Goal: Task Accomplishment & Management: Complete application form

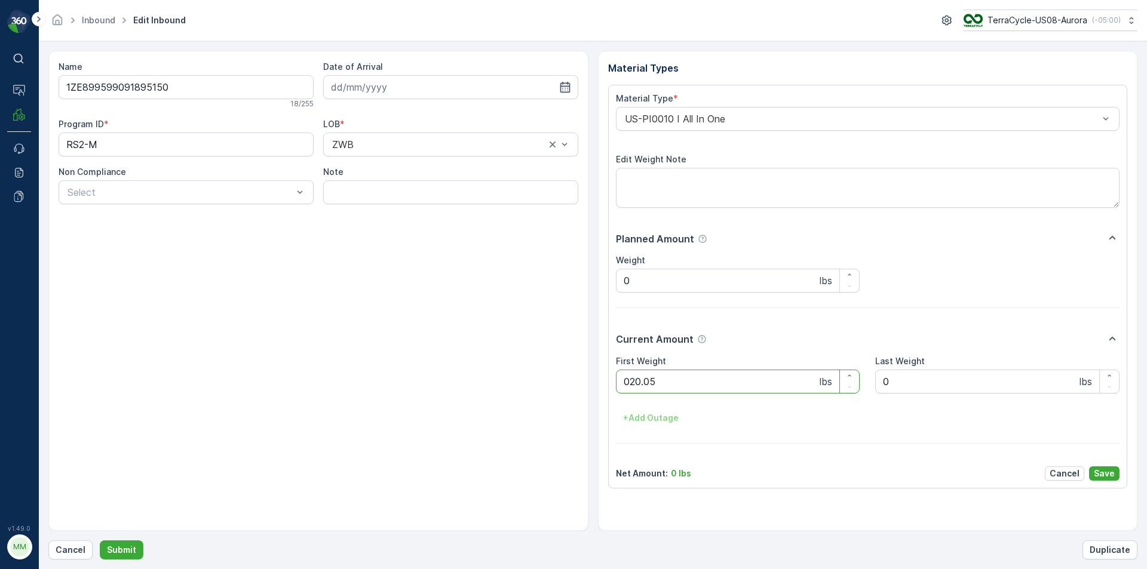
click at [100, 541] on button "Submit" at bounding box center [122, 550] width 44 height 19
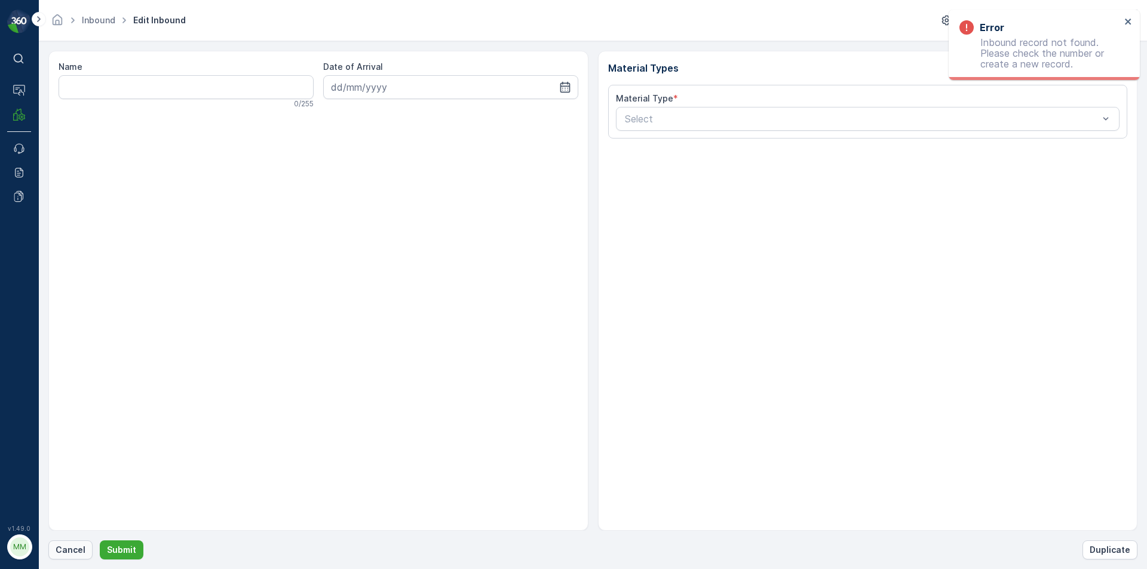
click at [81, 545] on p "Cancel" at bounding box center [71, 550] width 30 height 12
click at [64, 554] on p "Cancel" at bounding box center [71, 550] width 30 height 12
click at [72, 554] on p "Cancel" at bounding box center [71, 550] width 30 height 12
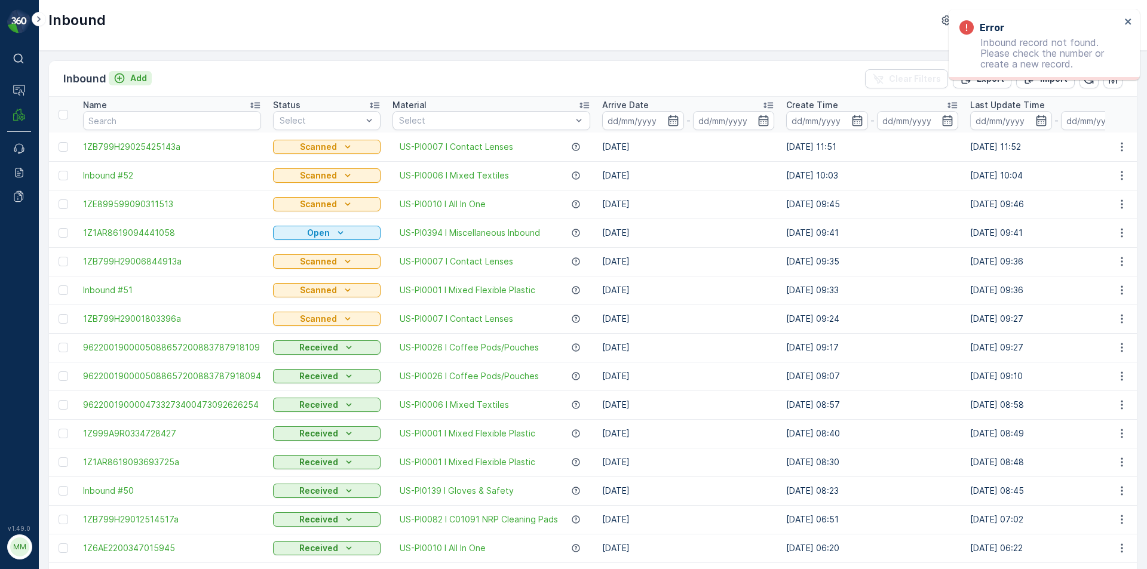
click at [133, 79] on p "Add" at bounding box center [138, 78] width 17 height 12
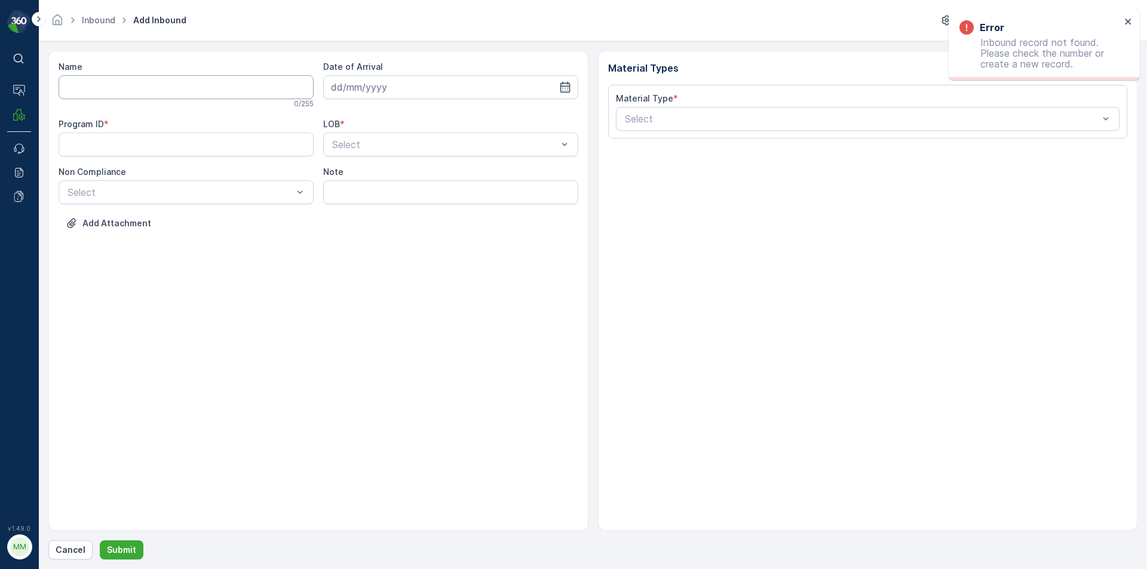
click at [189, 97] on input "Name" at bounding box center [186, 87] width 255 height 24
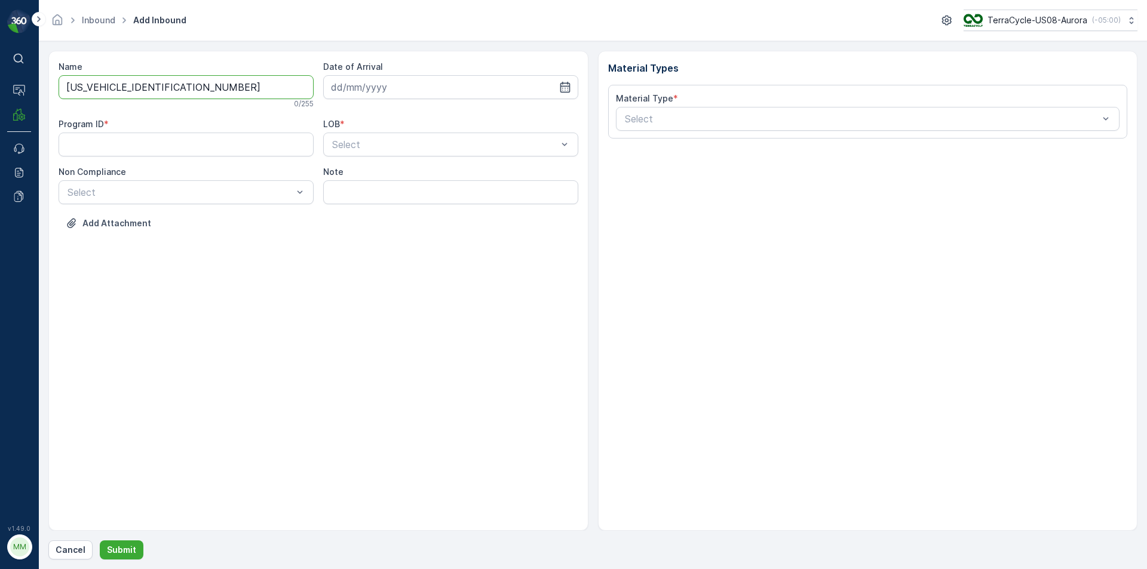
type input "1Z1AR8619098773924"
click at [100, 541] on button "Submit" at bounding box center [122, 550] width 44 height 19
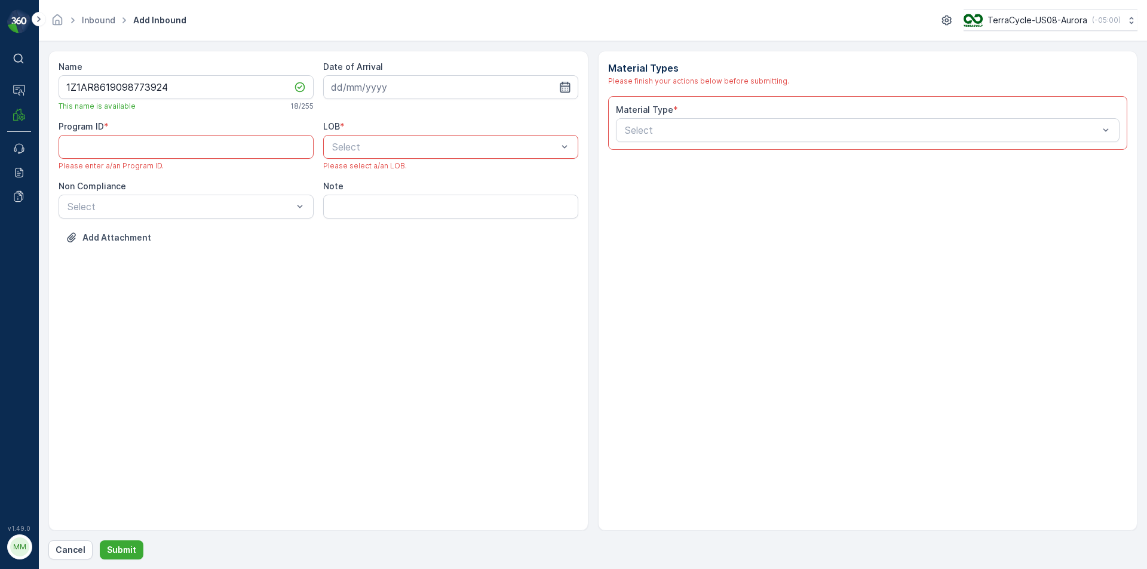
click at [560, 88] on icon "button" at bounding box center [565, 87] width 12 height 12
click at [428, 259] on div "28" at bounding box center [429, 258] width 19 height 19
type input "[DATE]"
click at [968, 132] on div at bounding box center [862, 130] width 477 height 11
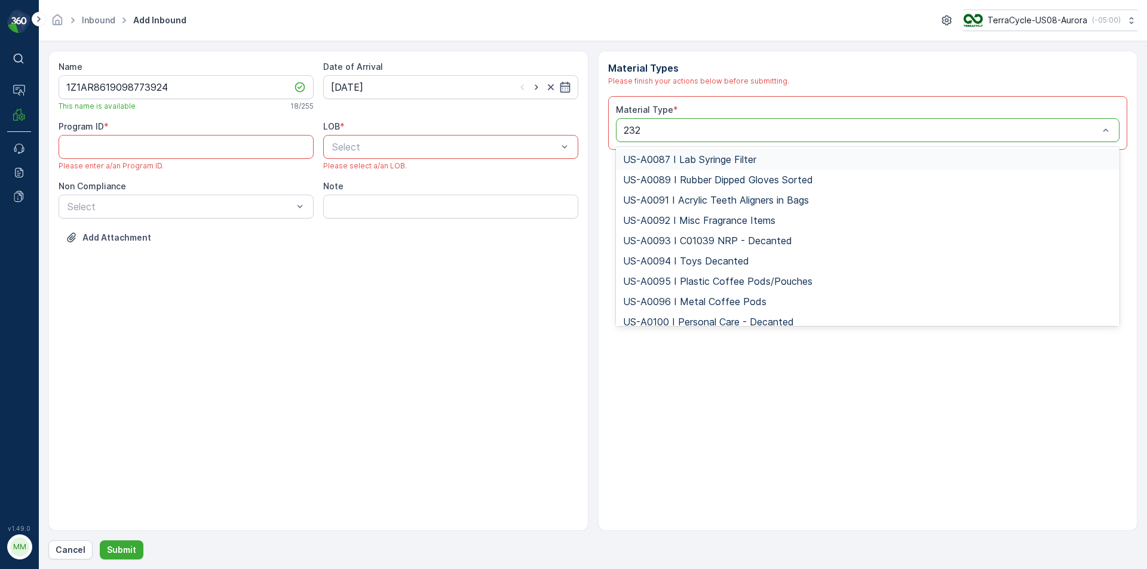
type input "0232"
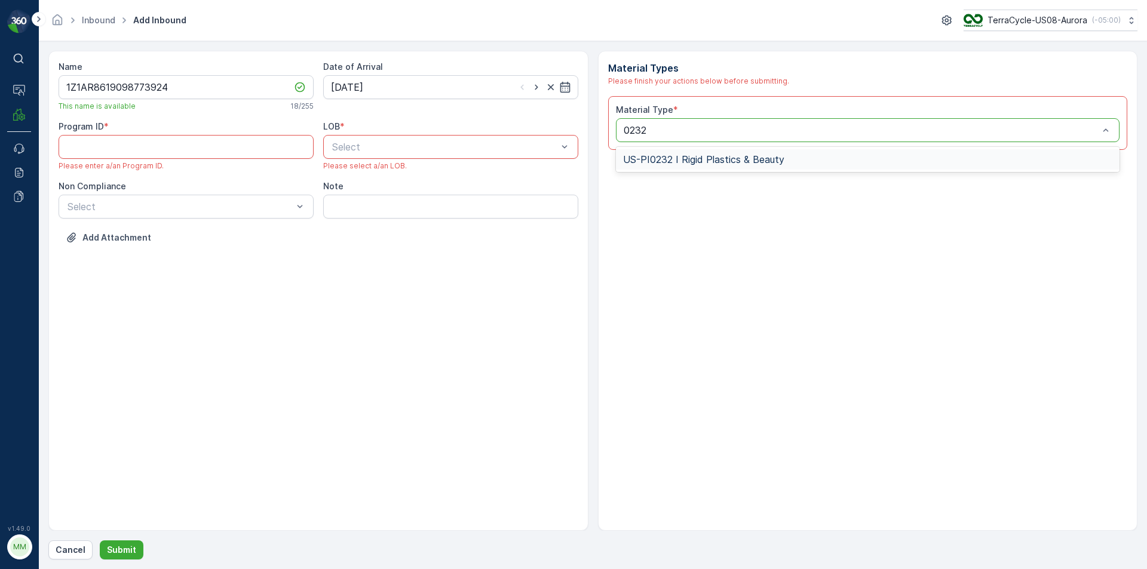
click at [732, 164] on span "US-PI0232 I Rigid Plastics & Beauty" at bounding box center [703, 159] width 161 height 11
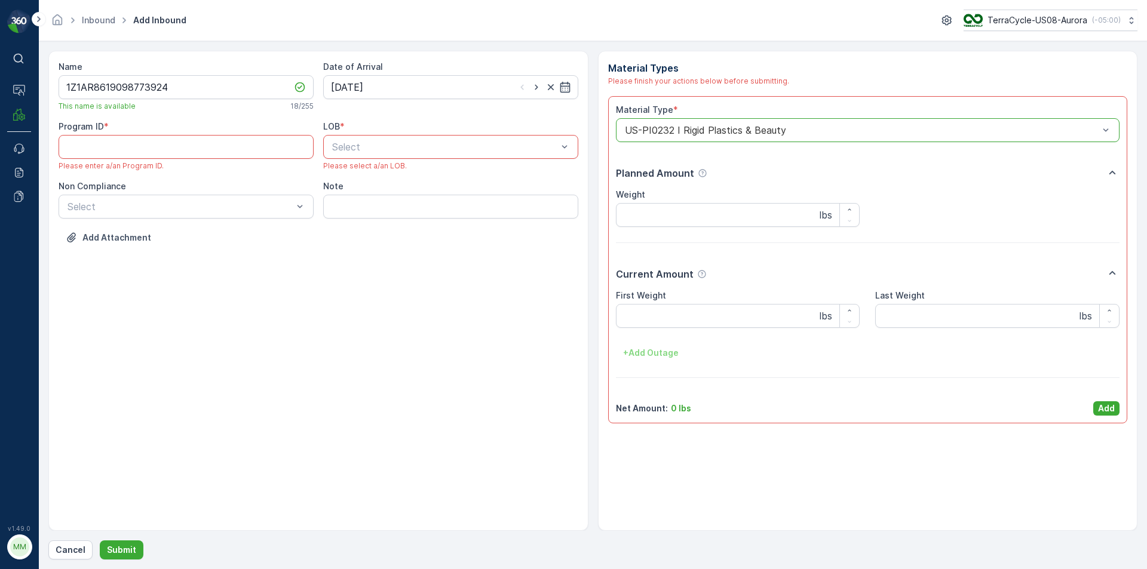
click at [557, 154] on div "Select" at bounding box center [450, 147] width 255 height 24
click at [403, 167] on div "NRP" at bounding box center [450, 176] width 255 height 20
click at [1104, 410] on p "Add" at bounding box center [1106, 409] width 17 height 12
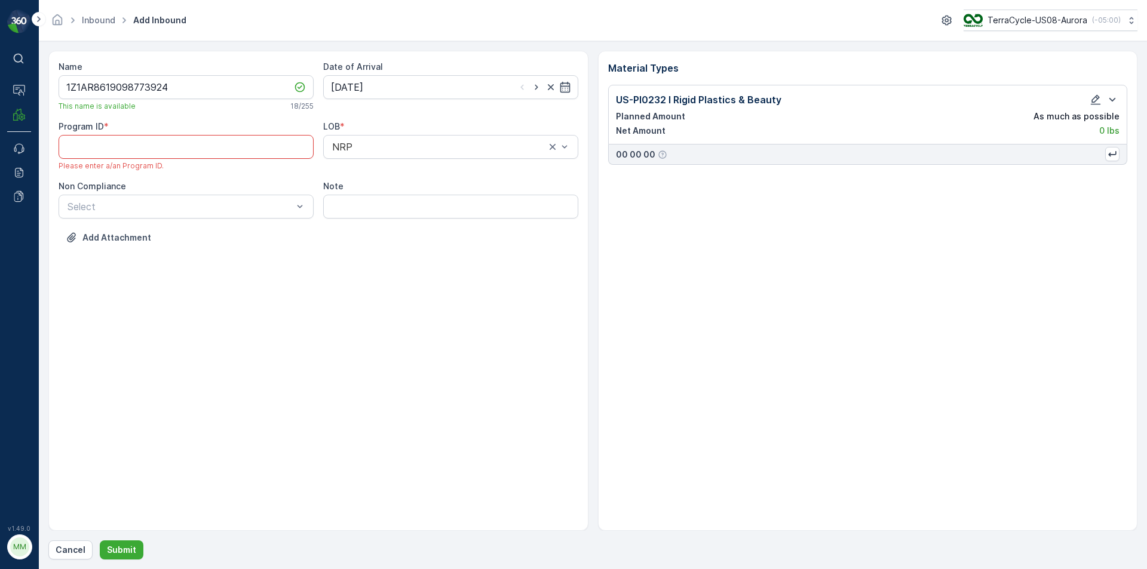
click at [263, 154] on ID "Program ID" at bounding box center [186, 147] width 255 height 24
type ID "50"
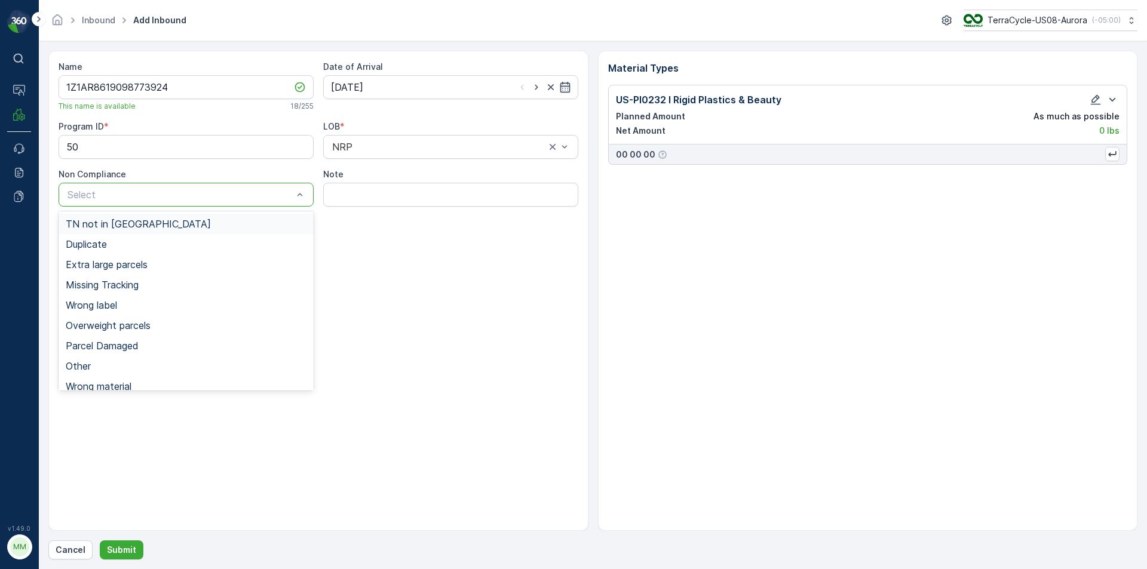
click at [264, 199] on div at bounding box center [180, 194] width 228 height 11
click at [245, 222] on div "TN not in [GEOGRAPHIC_DATA]" at bounding box center [186, 224] width 241 height 11
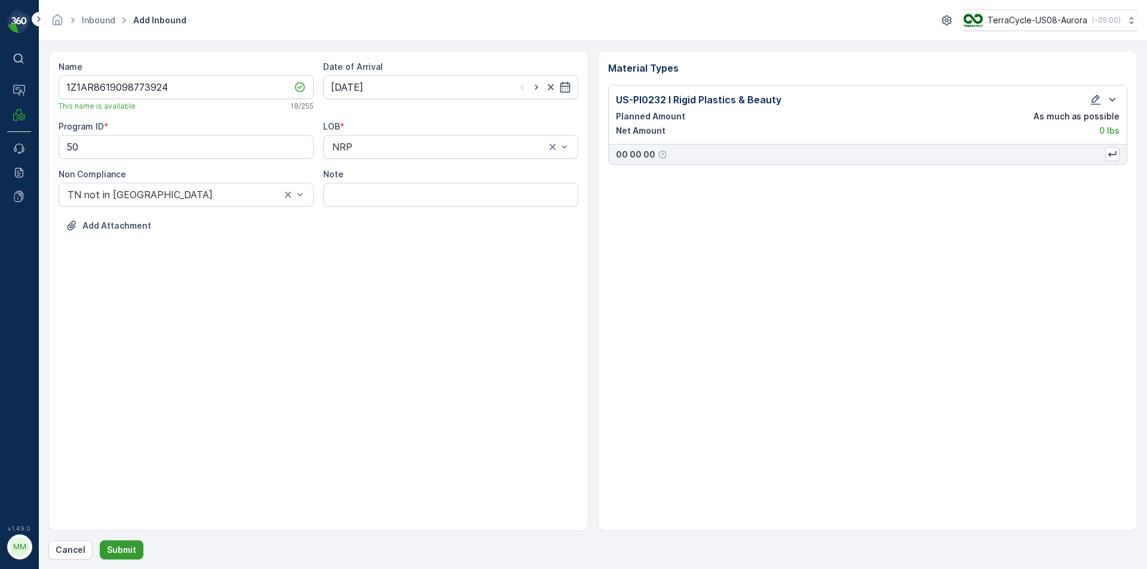
click at [130, 554] on p "Submit" at bounding box center [121, 550] width 29 height 12
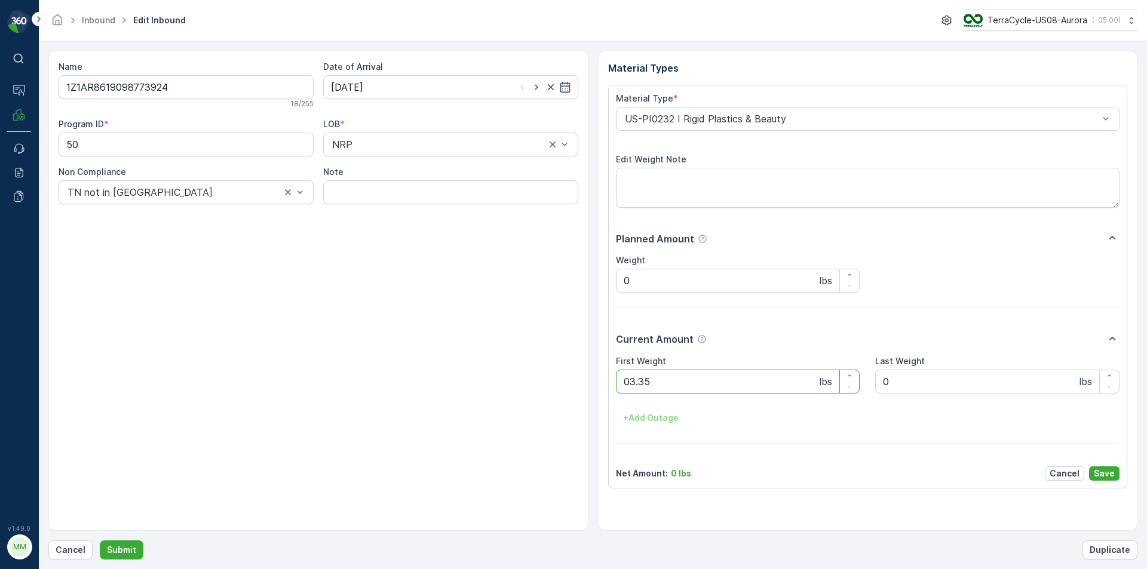
click at [100, 541] on button "Submit" at bounding box center [122, 550] width 44 height 19
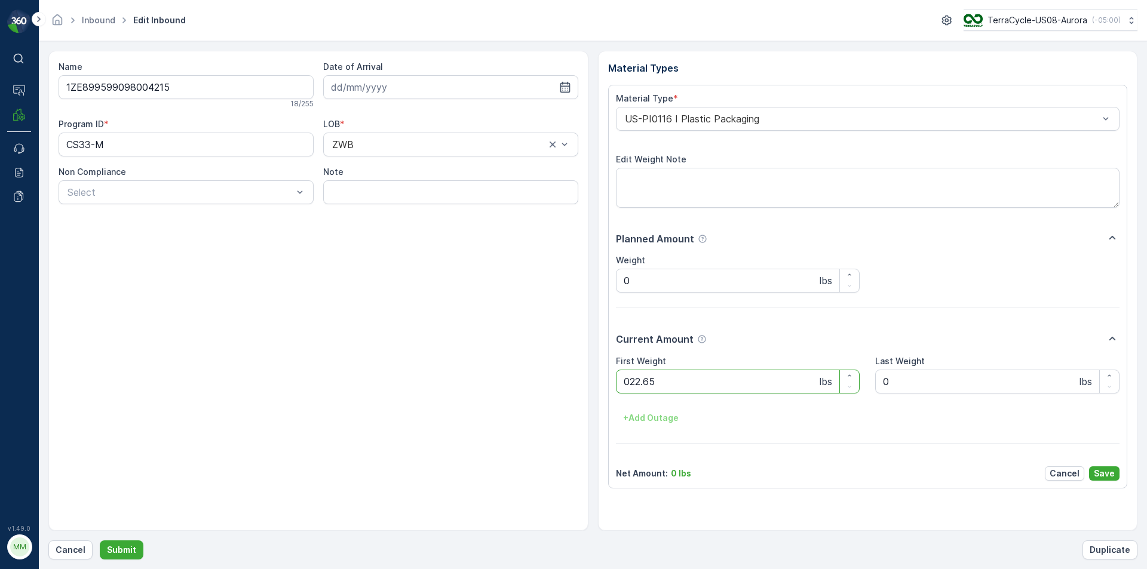
click at [100, 541] on button "Submit" at bounding box center [122, 550] width 44 height 19
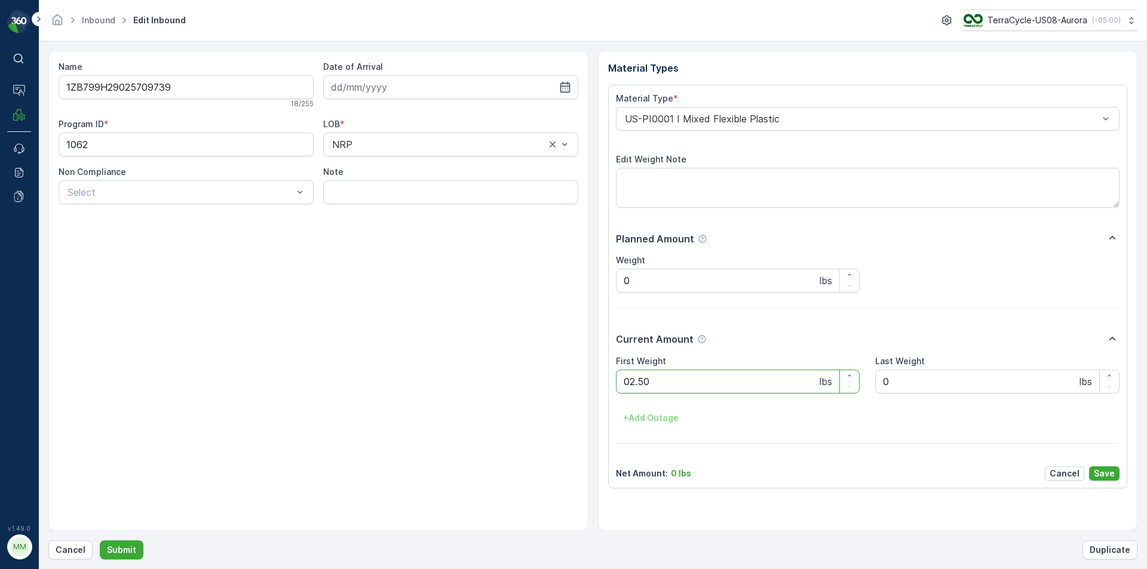
click at [100, 541] on button "Submit" at bounding box center [122, 550] width 44 height 19
click at [73, 554] on p "Cancel" at bounding box center [71, 550] width 30 height 12
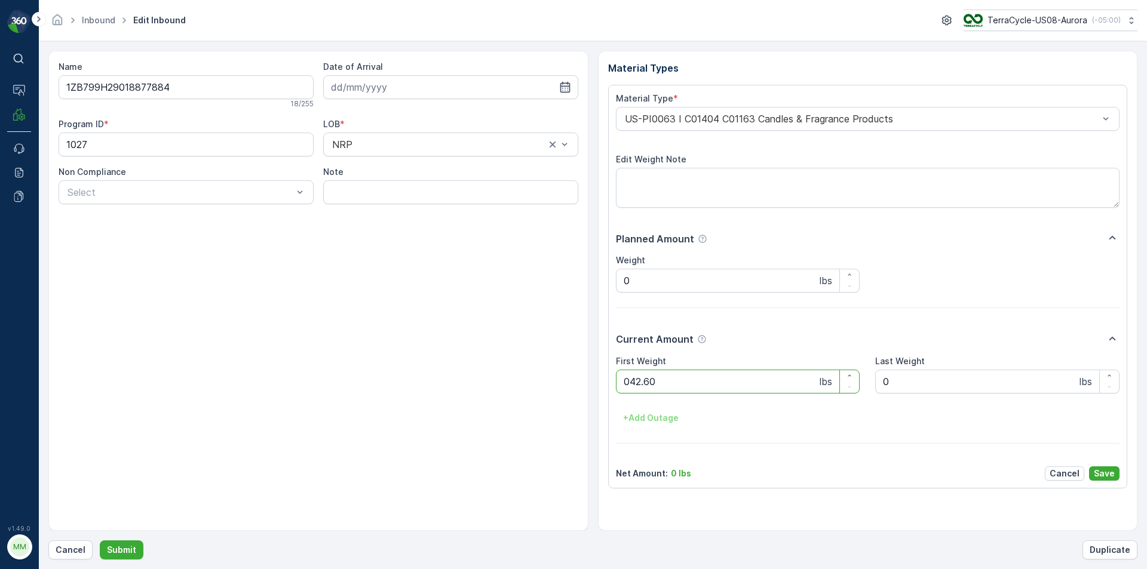
click at [100, 541] on button "Submit" at bounding box center [122, 550] width 44 height 19
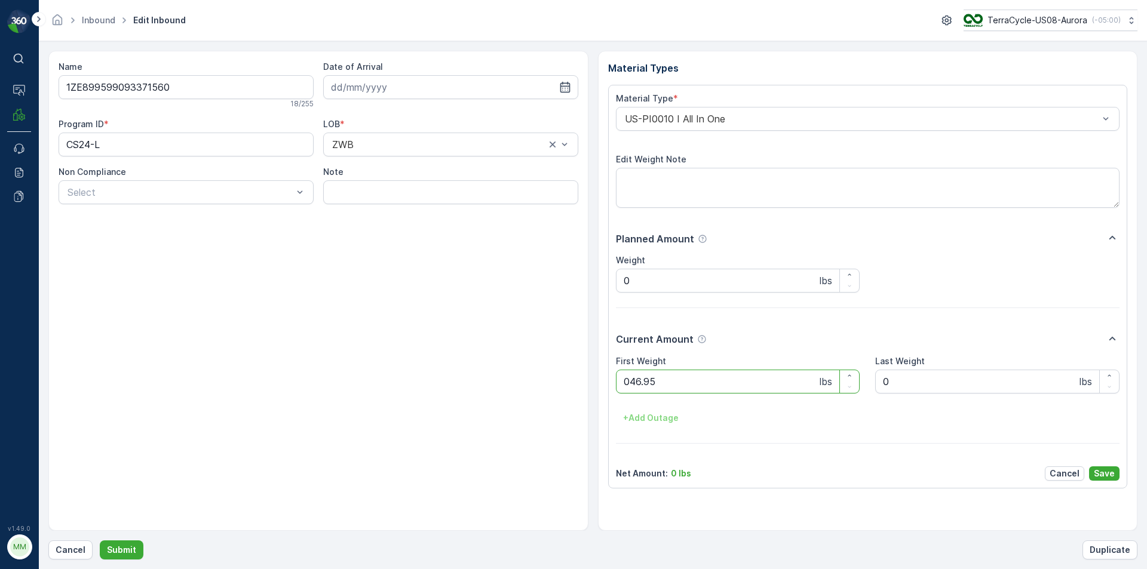
click at [100, 541] on button "Submit" at bounding box center [122, 550] width 44 height 19
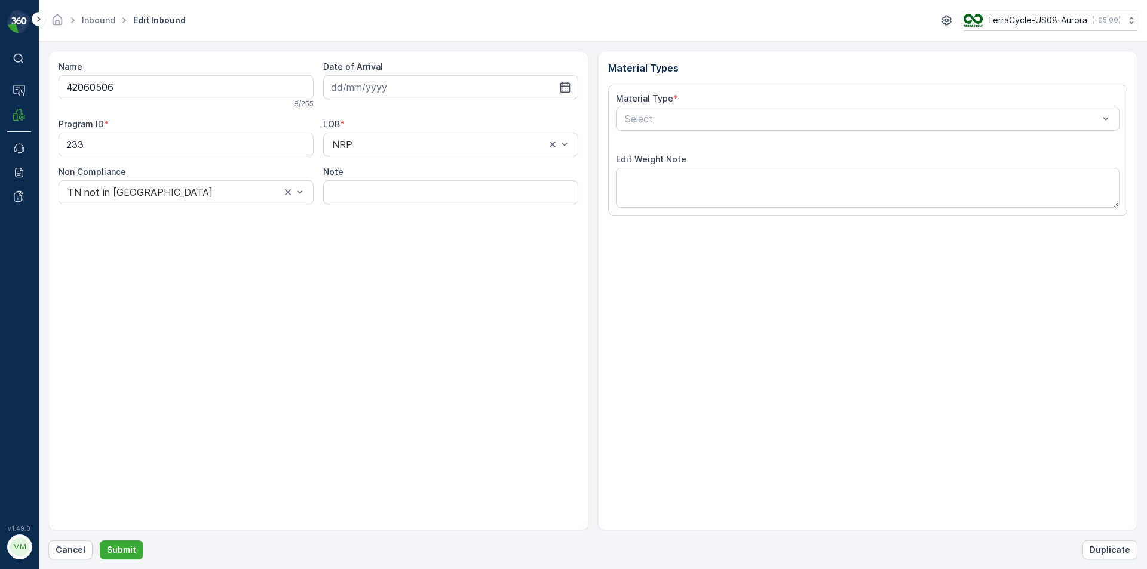
type input "[DATE]"
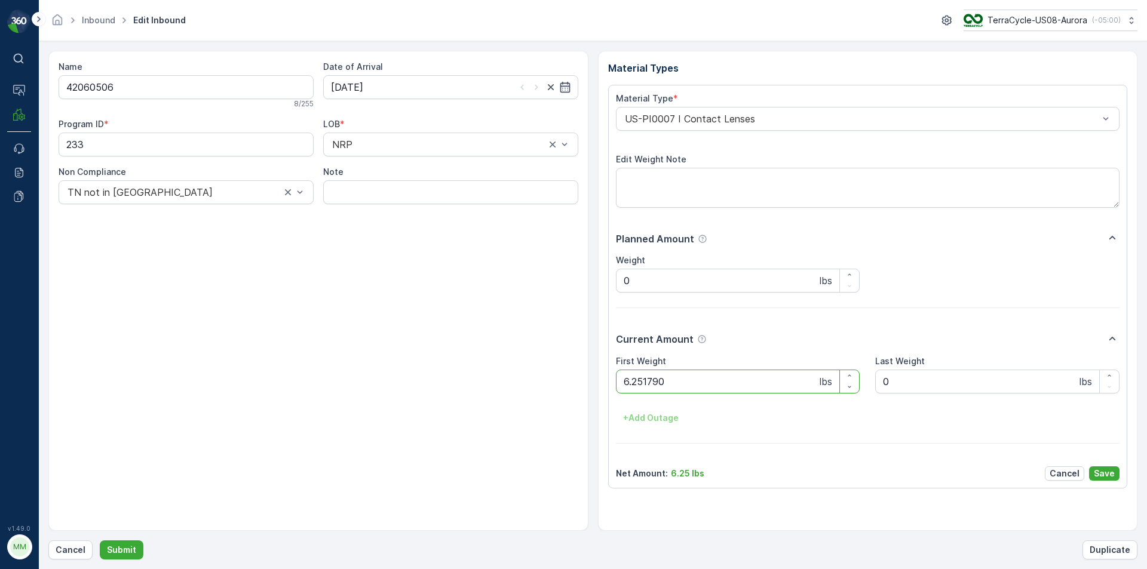
click at [100, 541] on button "Submit" at bounding box center [122, 550] width 44 height 19
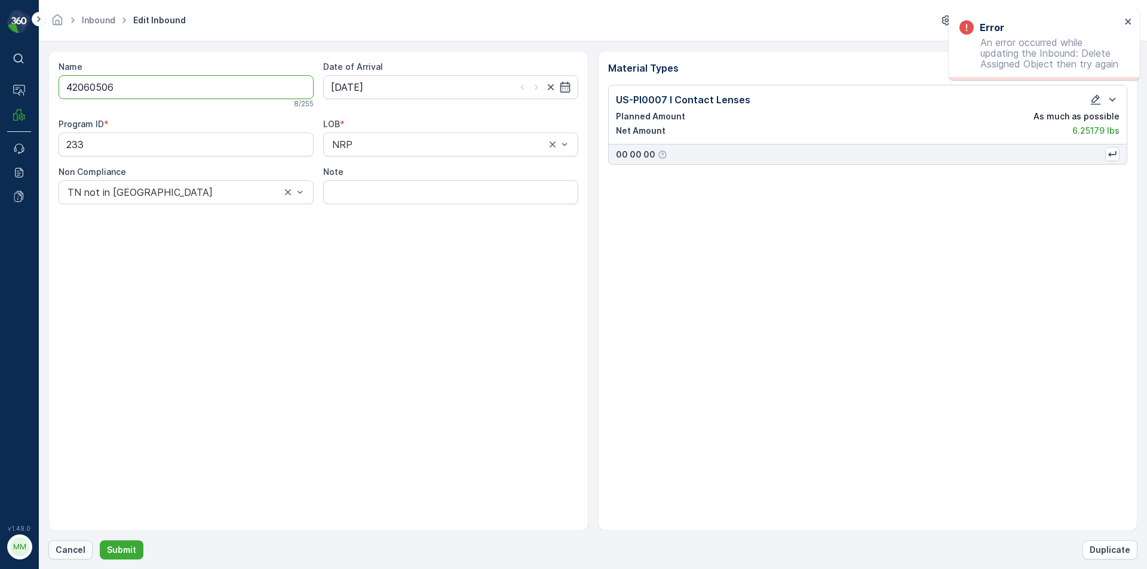
click at [78, 551] on p "Cancel" at bounding box center [71, 550] width 30 height 12
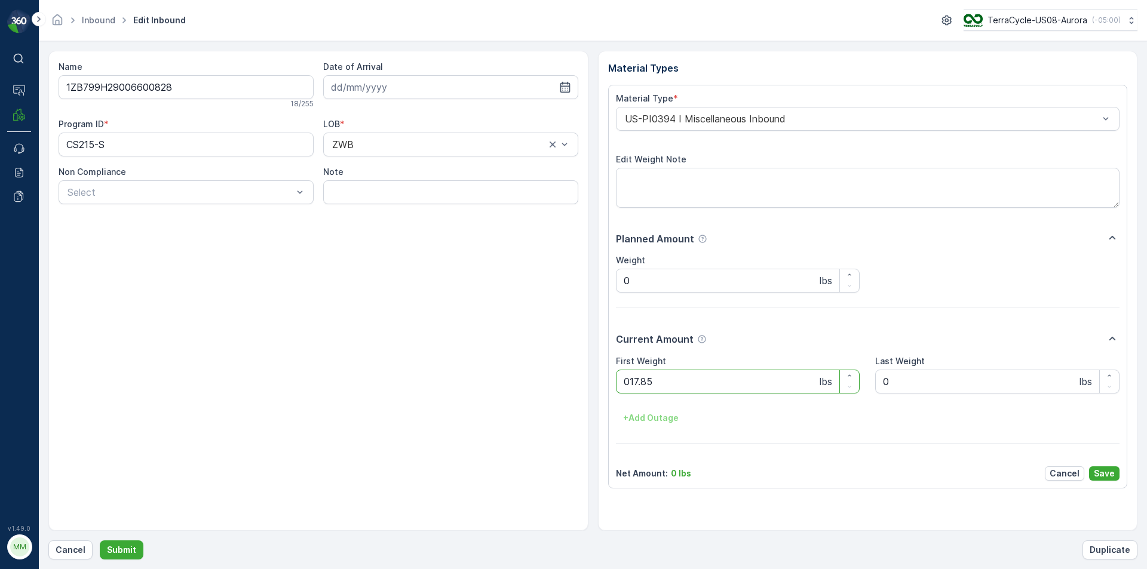
click at [100, 541] on button "Submit" at bounding box center [122, 550] width 44 height 19
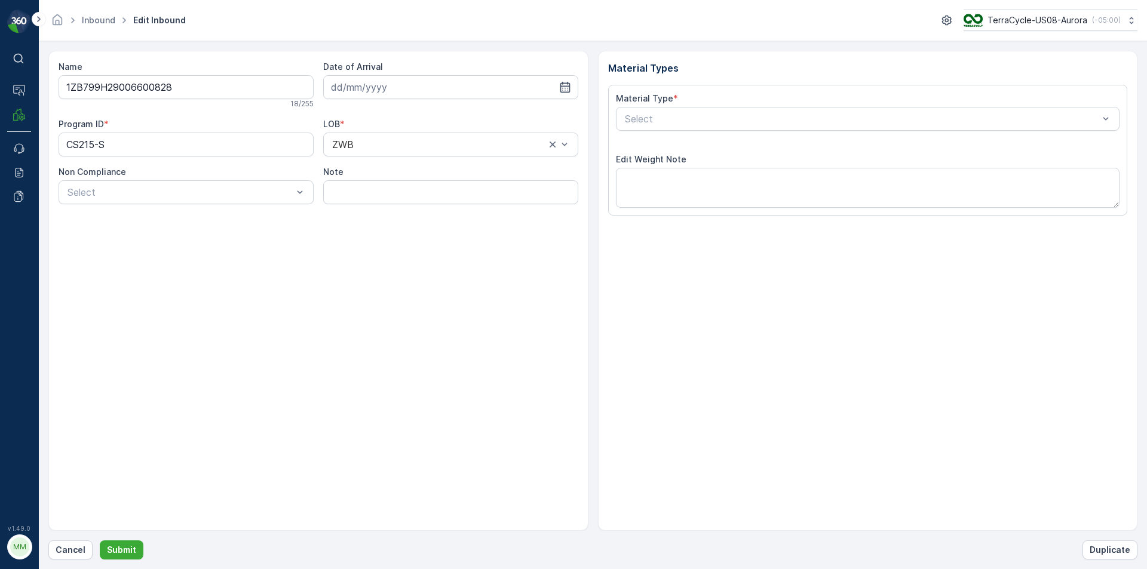
type input "[DATE]"
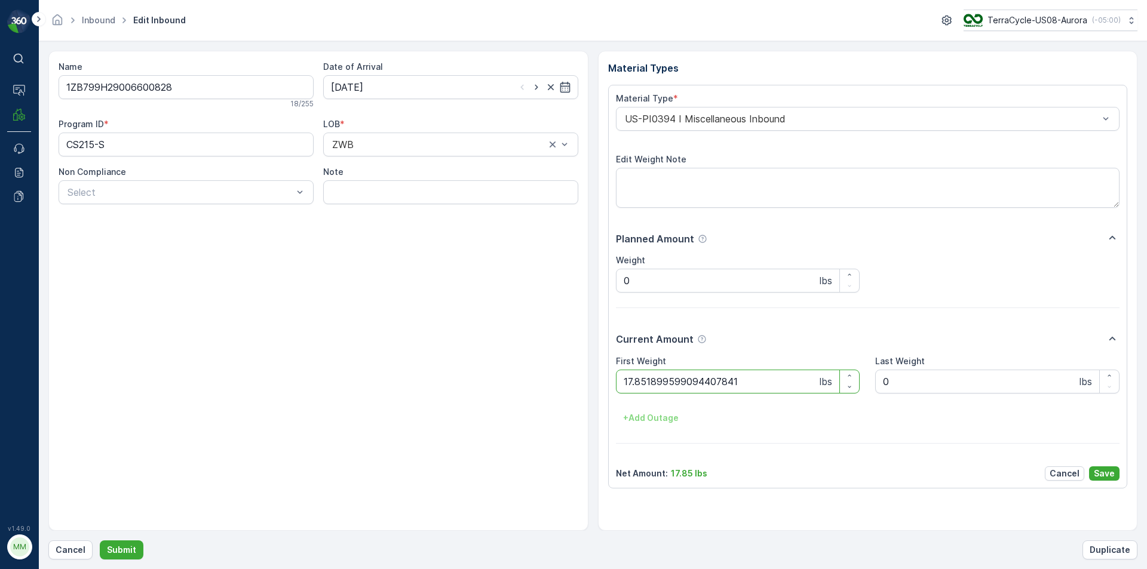
click at [100, 541] on button "Submit" at bounding box center [122, 550] width 44 height 19
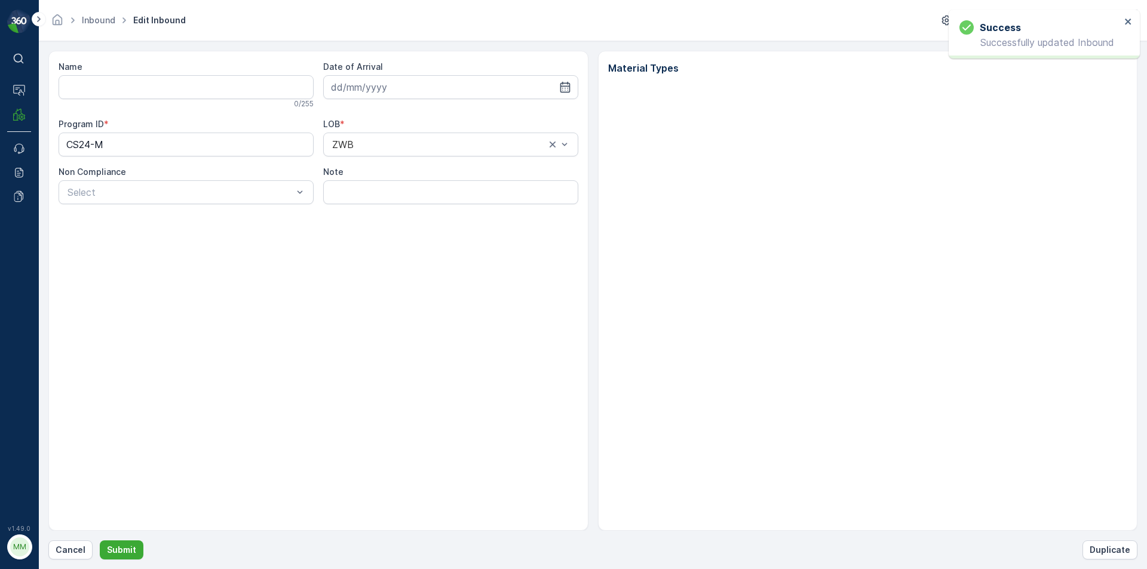
type input "1ZE899599093732152"
type input "[DATE]"
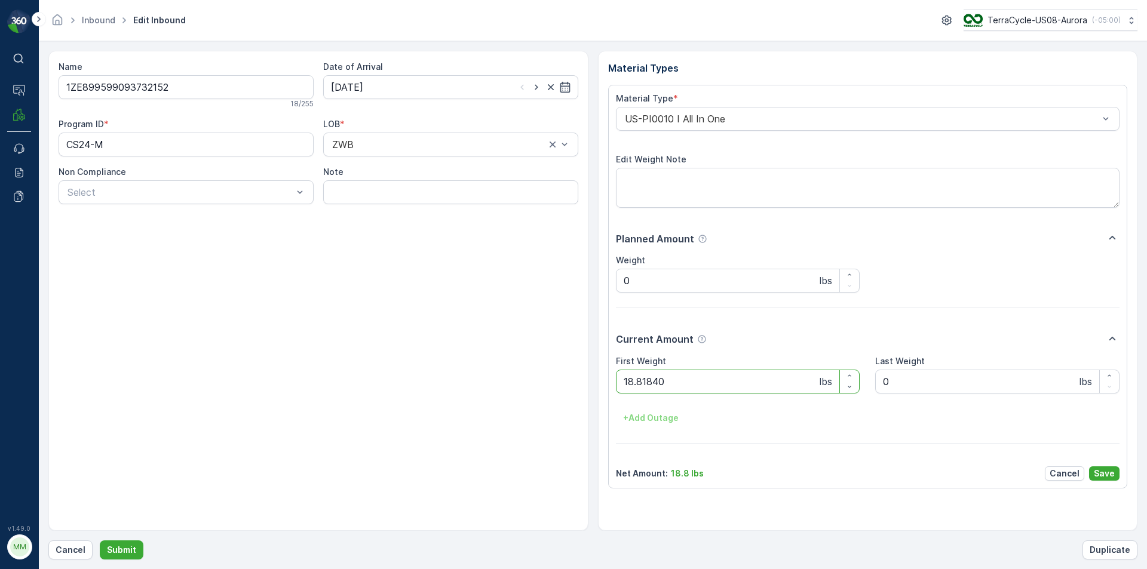
click at [100, 541] on button "Submit" at bounding box center [122, 550] width 44 height 19
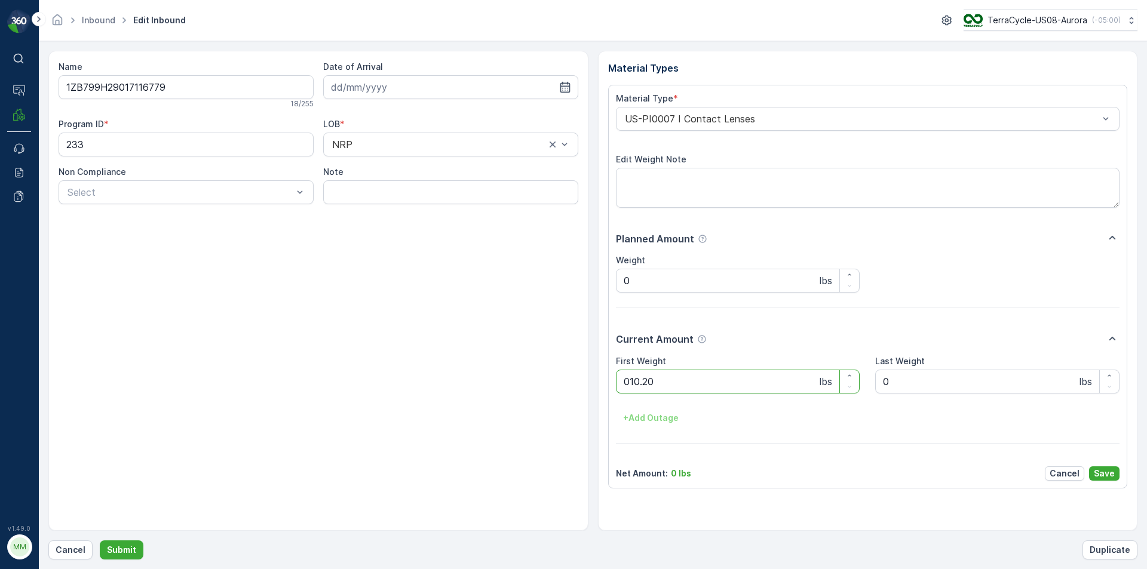
click at [100, 541] on button "Submit" at bounding box center [122, 550] width 44 height 19
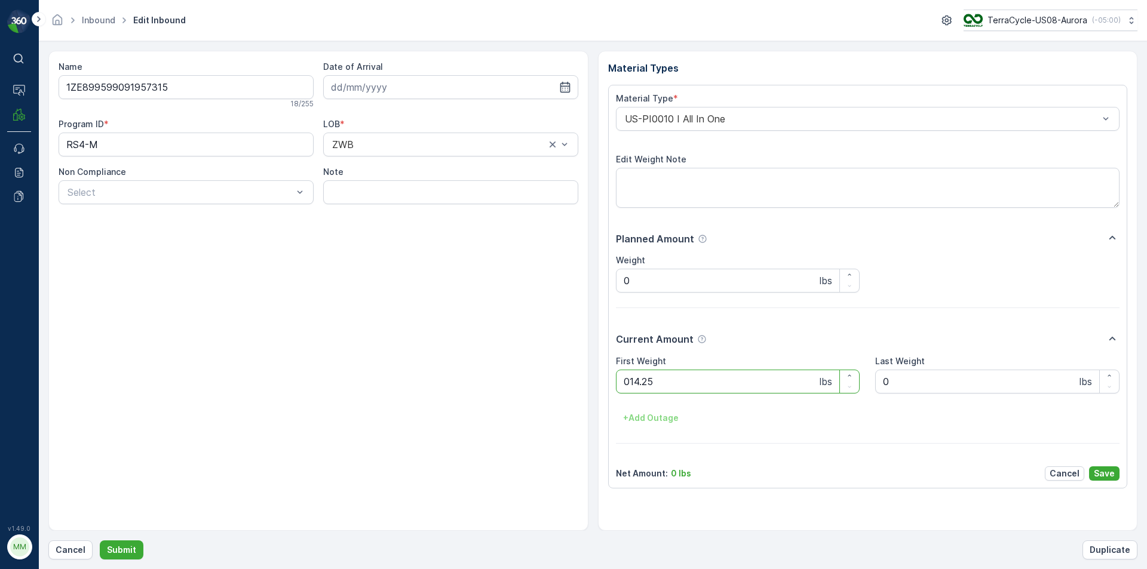
click at [100, 541] on button "Submit" at bounding box center [122, 550] width 44 height 19
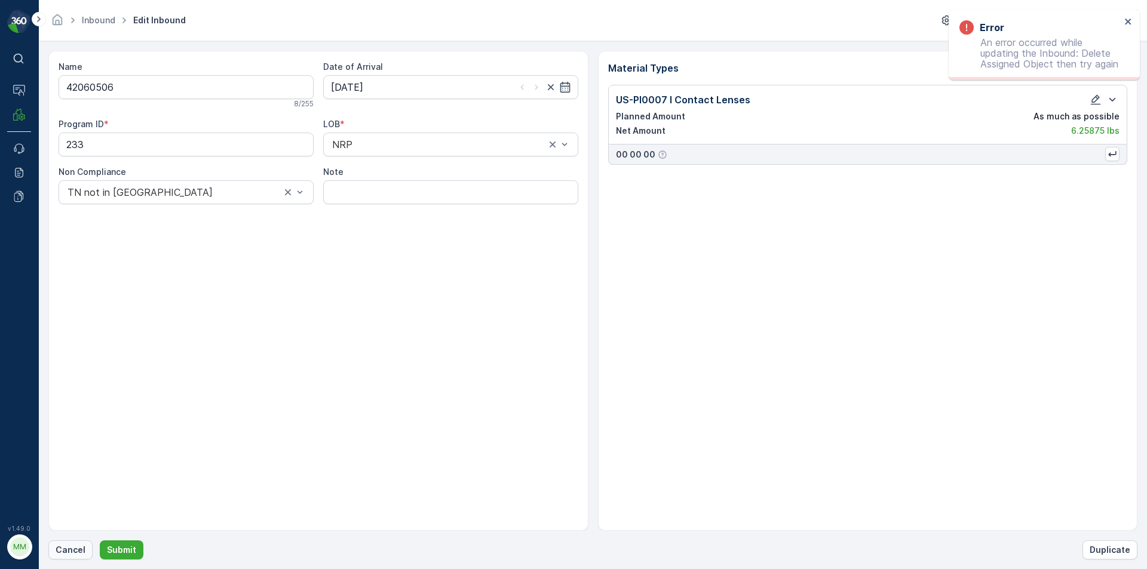
click at [66, 547] on p "Cancel" at bounding box center [71, 550] width 30 height 12
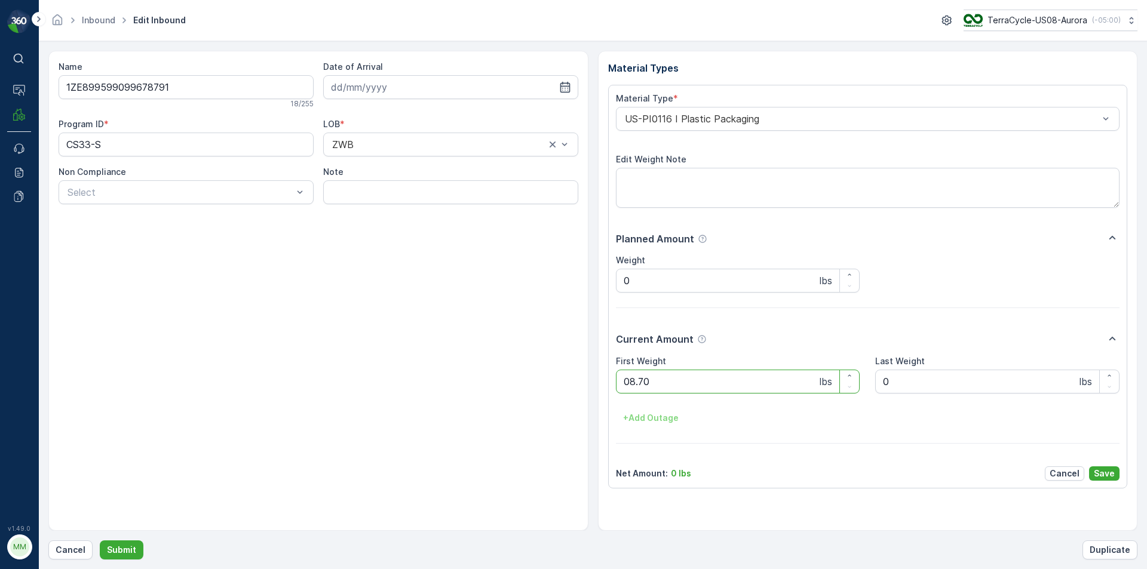
click at [100, 541] on button "Submit" at bounding box center [122, 550] width 44 height 19
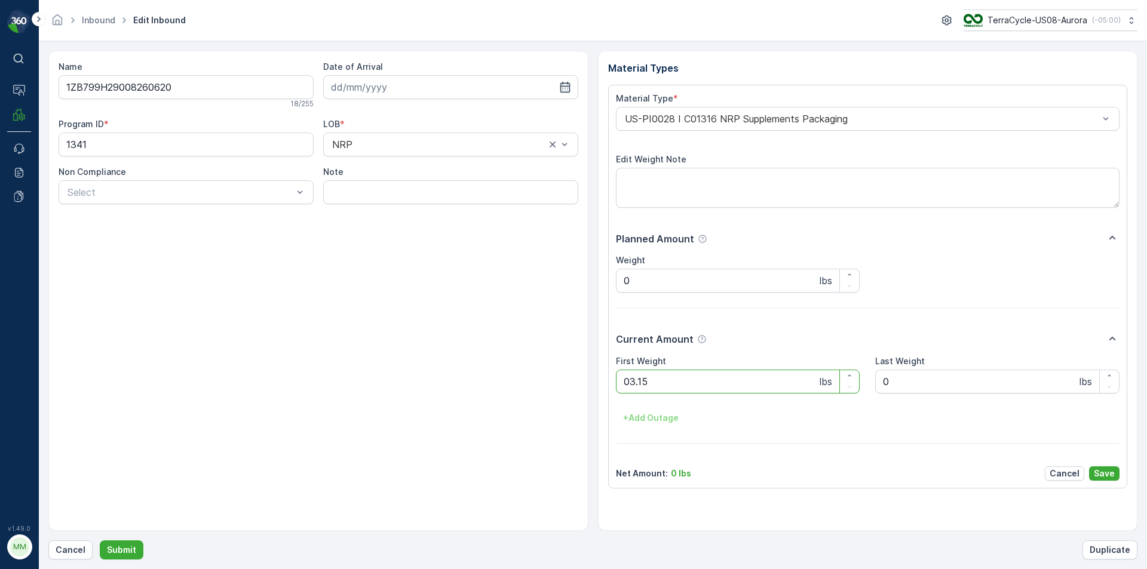
click at [100, 541] on button "Submit" at bounding box center [122, 550] width 44 height 19
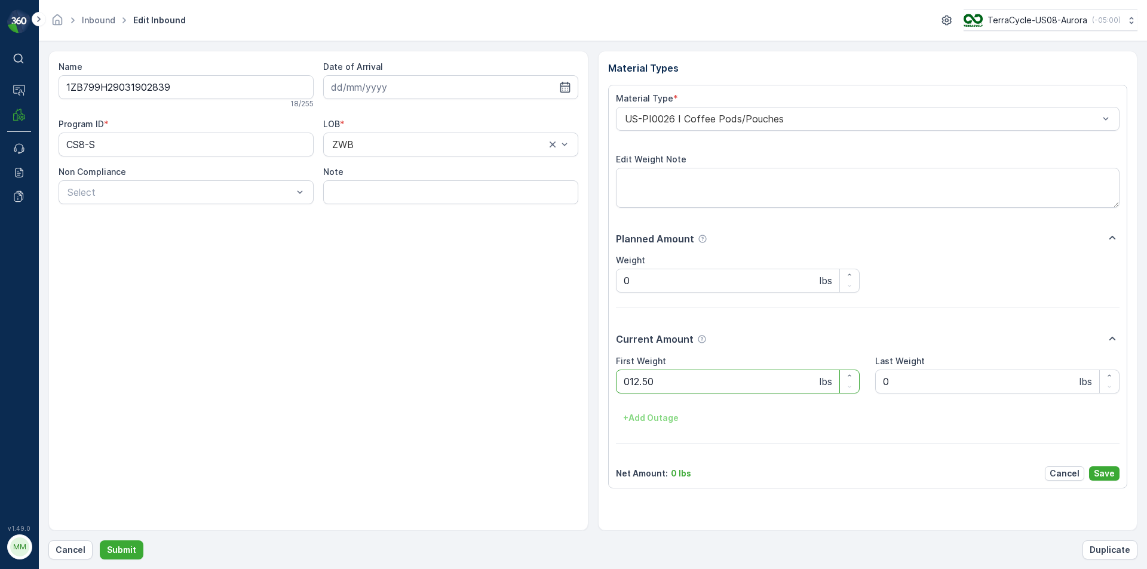
click at [100, 541] on button "Submit" at bounding box center [122, 550] width 44 height 19
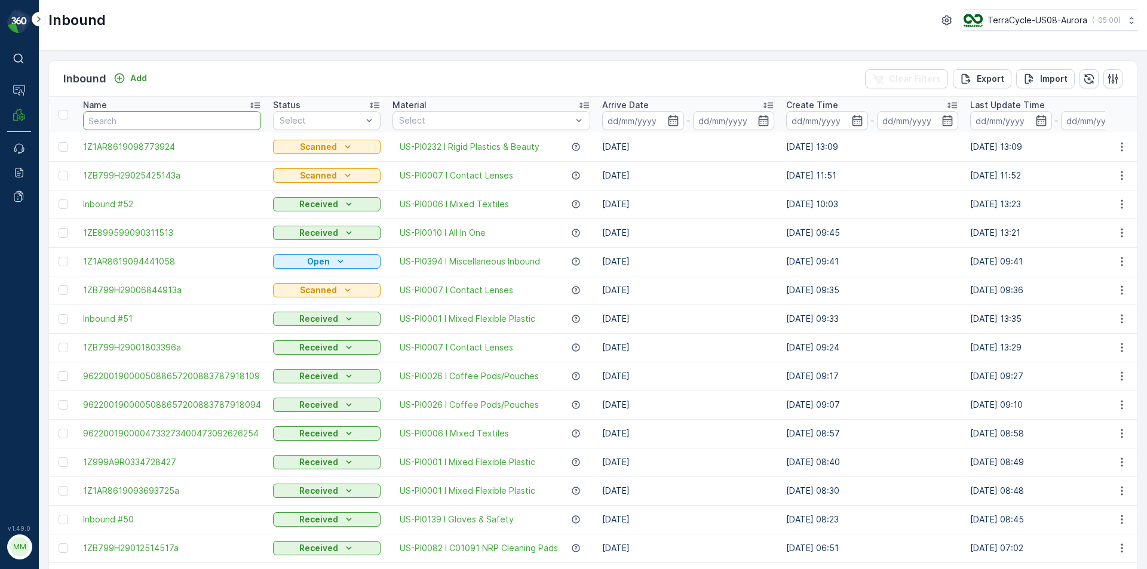
click at [172, 121] on input "text" at bounding box center [172, 120] width 178 height 19
click at [172, 120] on input "text" at bounding box center [172, 120] width 178 height 19
click at [188, 75] on div "Inbound Add Clear Filters Export Import" at bounding box center [593, 79] width 1088 height 36
click at [167, 128] on input "text" at bounding box center [172, 120] width 178 height 19
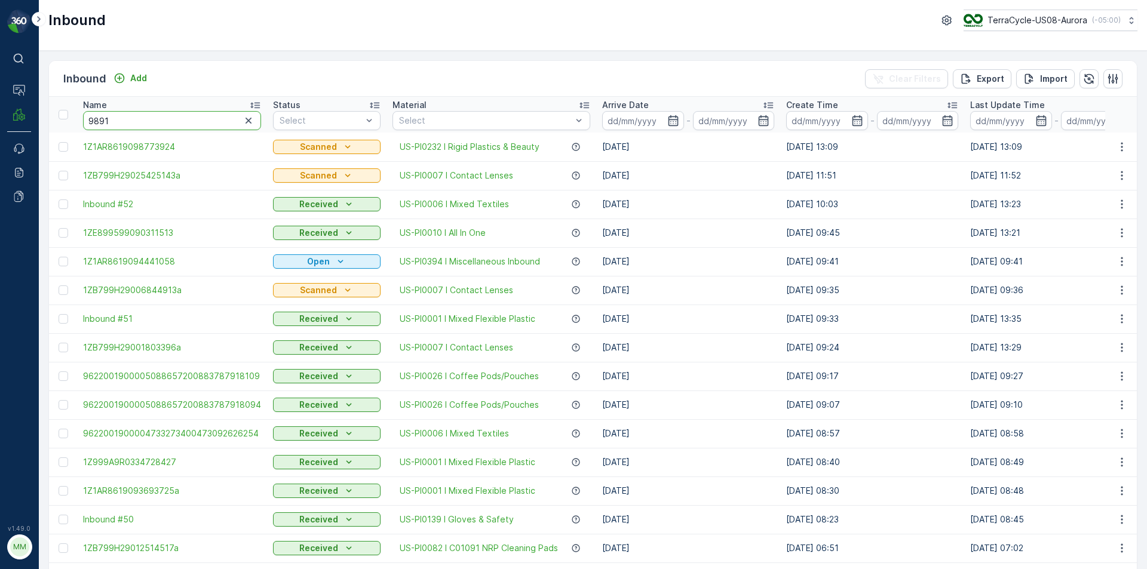
type input "98916"
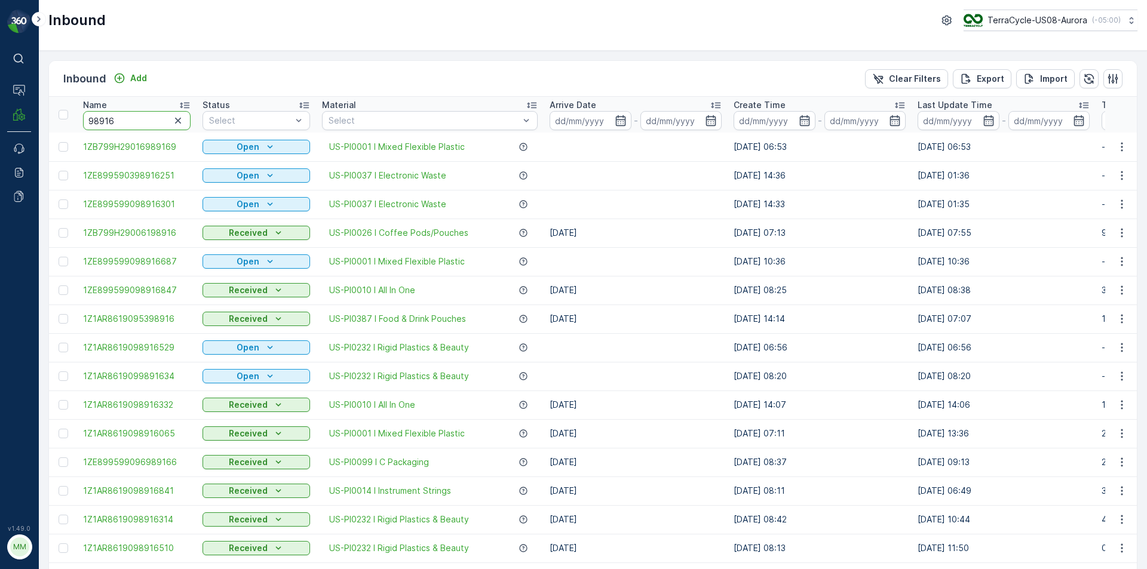
click at [153, 127] on input "98916" at bounding box center [137, 120] width 108 height 19
type input "98915151"
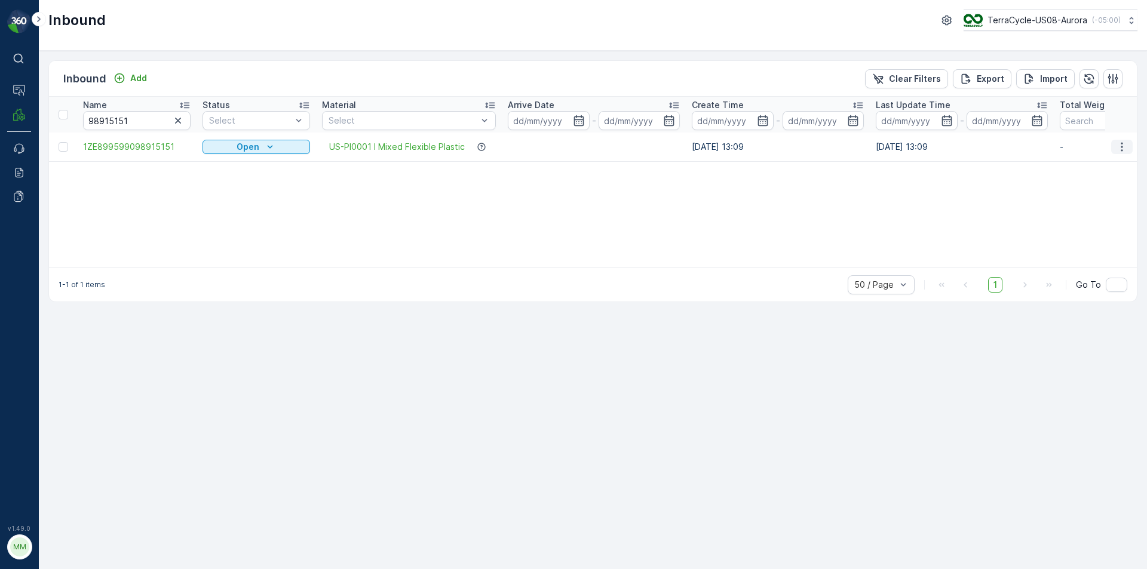
click at [1118, 149] on icon "button" at bounding box center [1122, 147] width 12 height 12
click at [1088, 230] on span "Print QR" at bounding box center [1073, 232] width 33 height 12
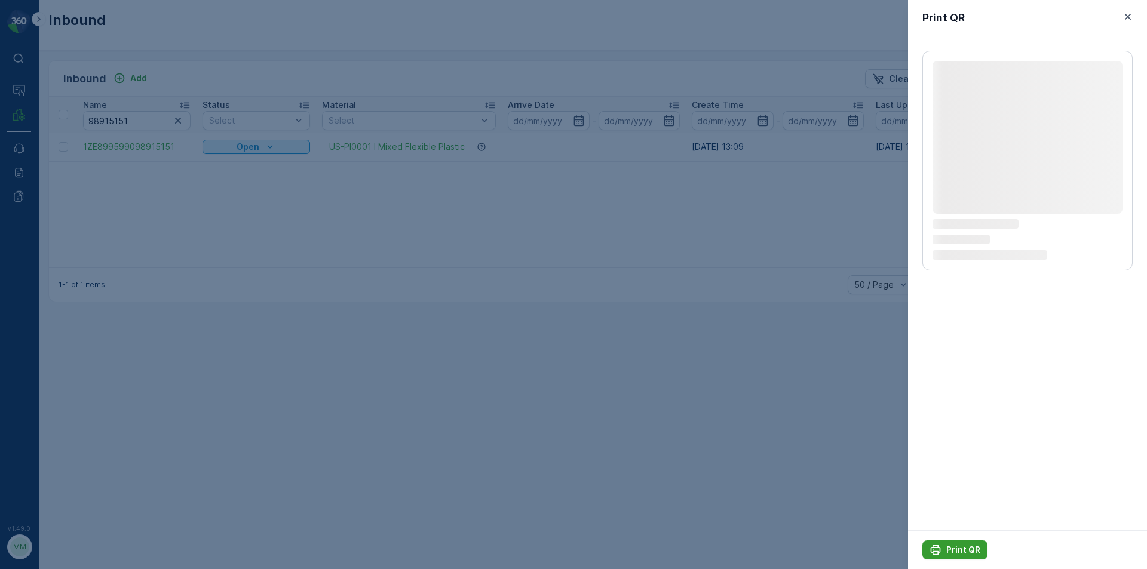
click at [942, 548] on div "Print QR" at bounding box center [954, 550] width 51 height 12
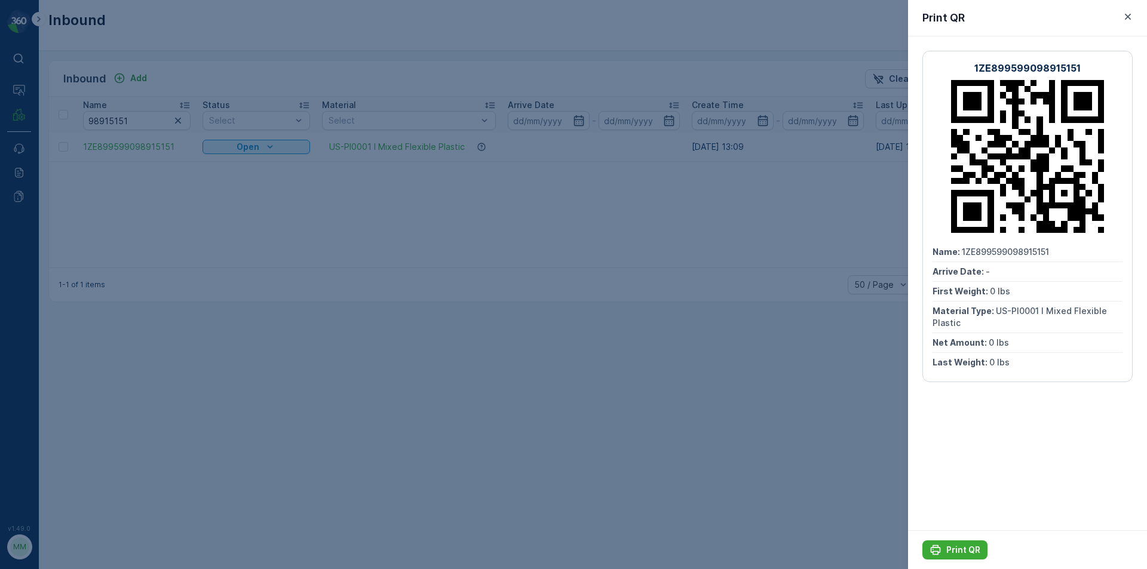
click at [585, 509] on div at bounding box center [573, 284] width 1147 height 569
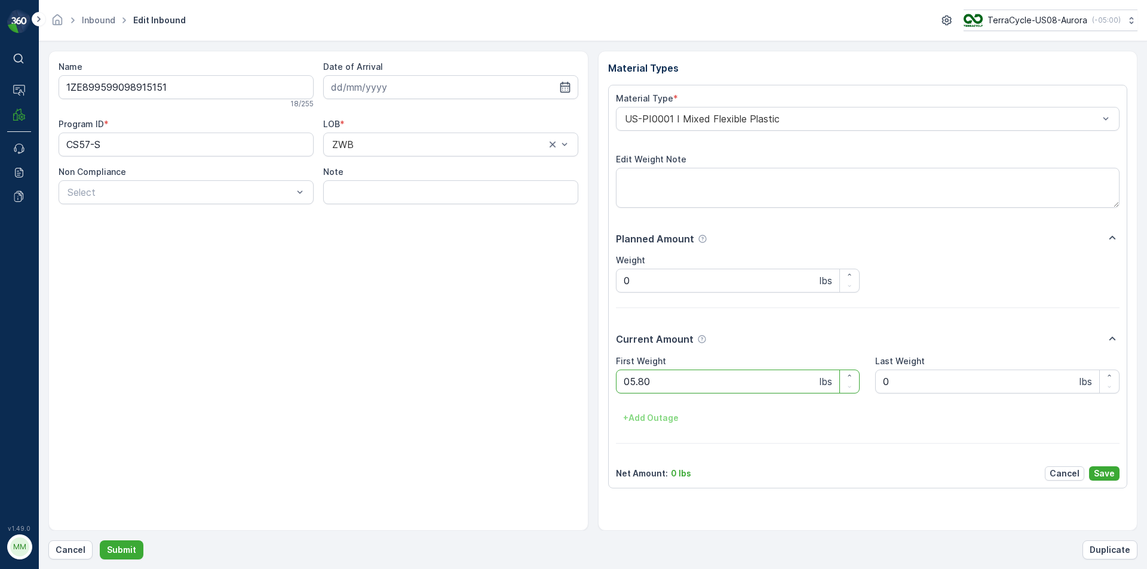
click at [100, 541] on button "Submit" at bounding box center [122, 550] width 44 height 19
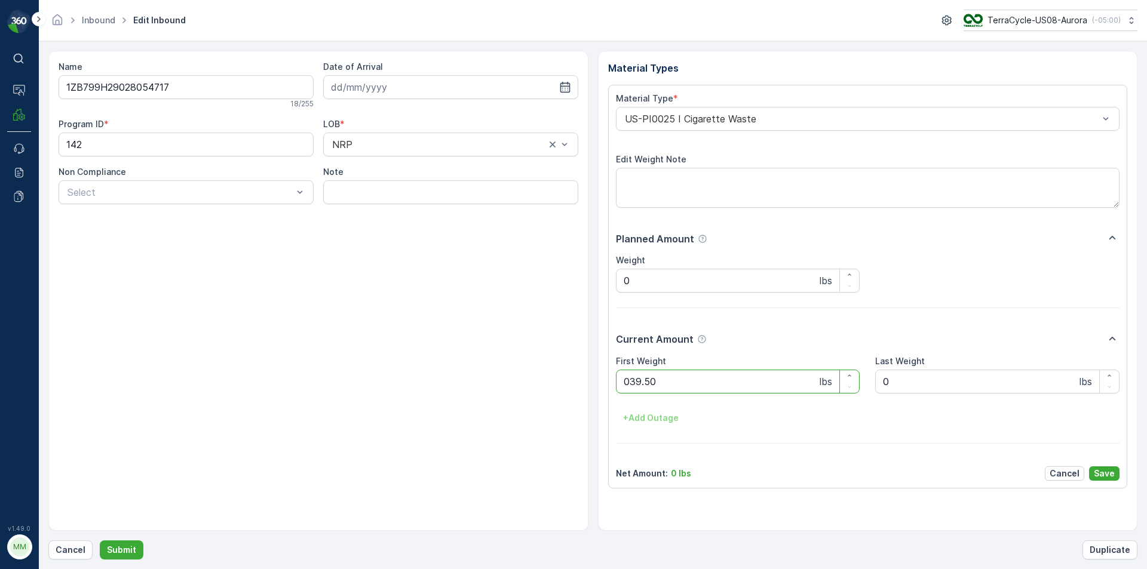
click at [100, 541] on button "Submit" at bounding box center [122, 550] width 44 height 19
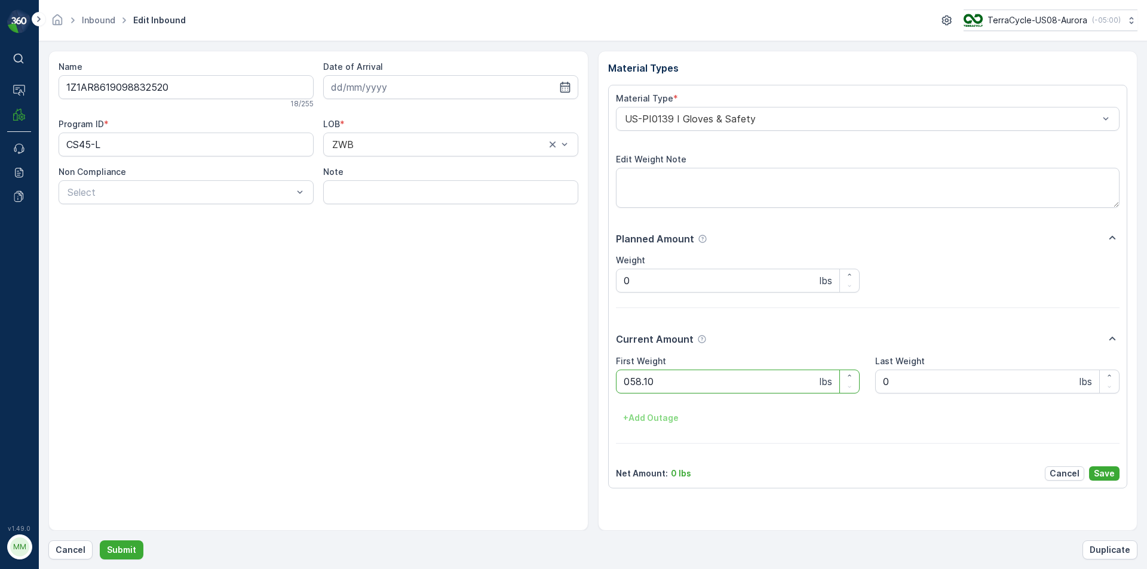
click at [100, 541] on button "Submit" at bounding box center [122, 550] width 44 height 19
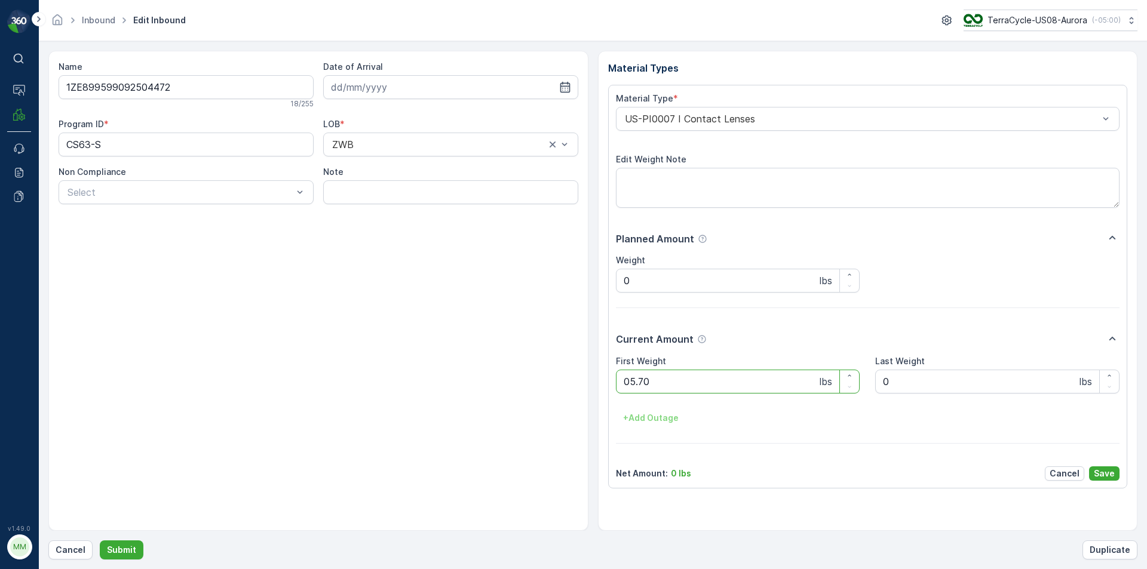
click at [100, 541] on button "Submit" at bounding box center [122, 550] width 44 height 19
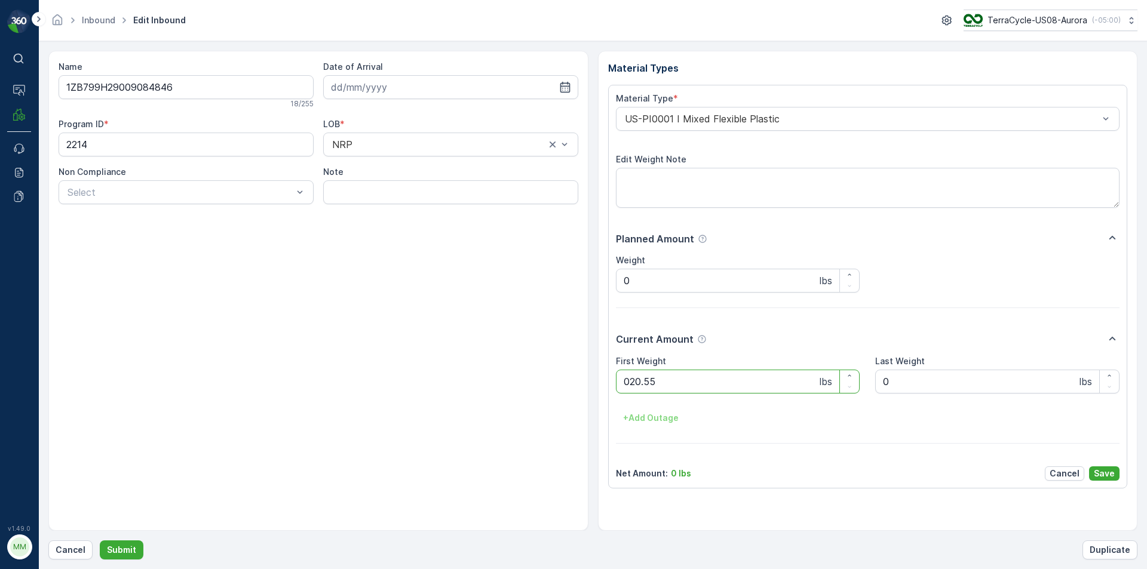
click at [100, 541] on button "Submit" at bounding box center [122, 550] width 44 height 19
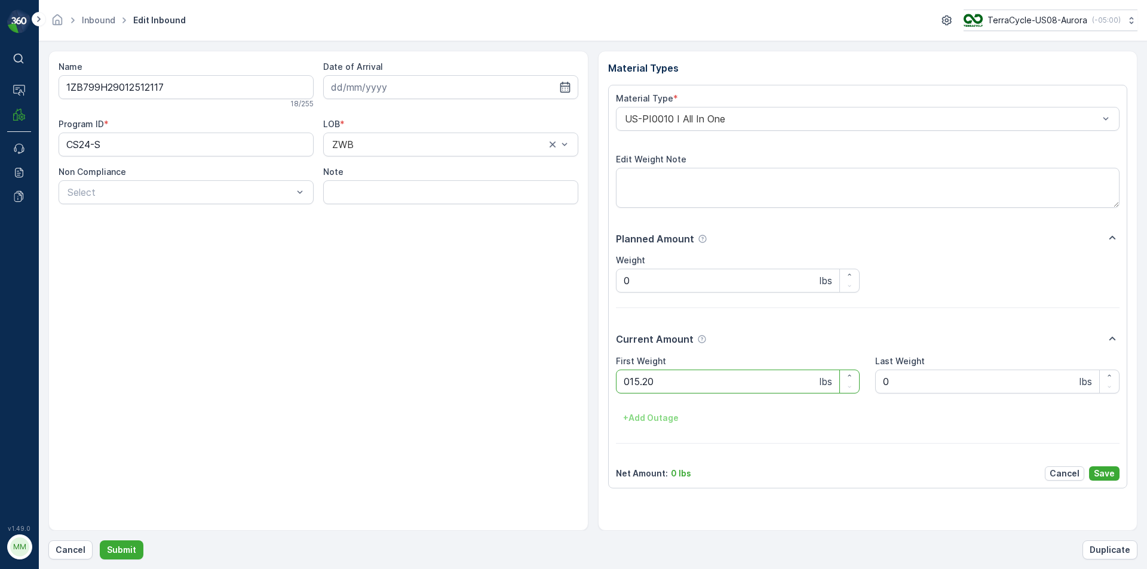
click at [100, 541] on button "Submit" at bounding box center [122, 550] width 44 height 19
click at [69, 553] on p "Cancel" at bounding box center [71, 550] width 30 height 12
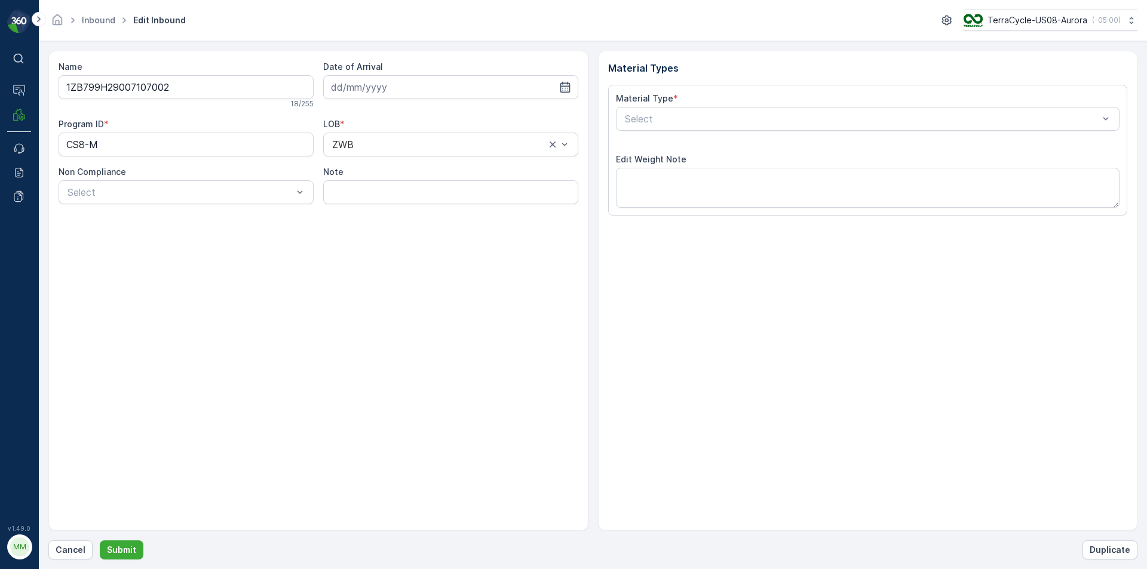
type input "[DATE]"
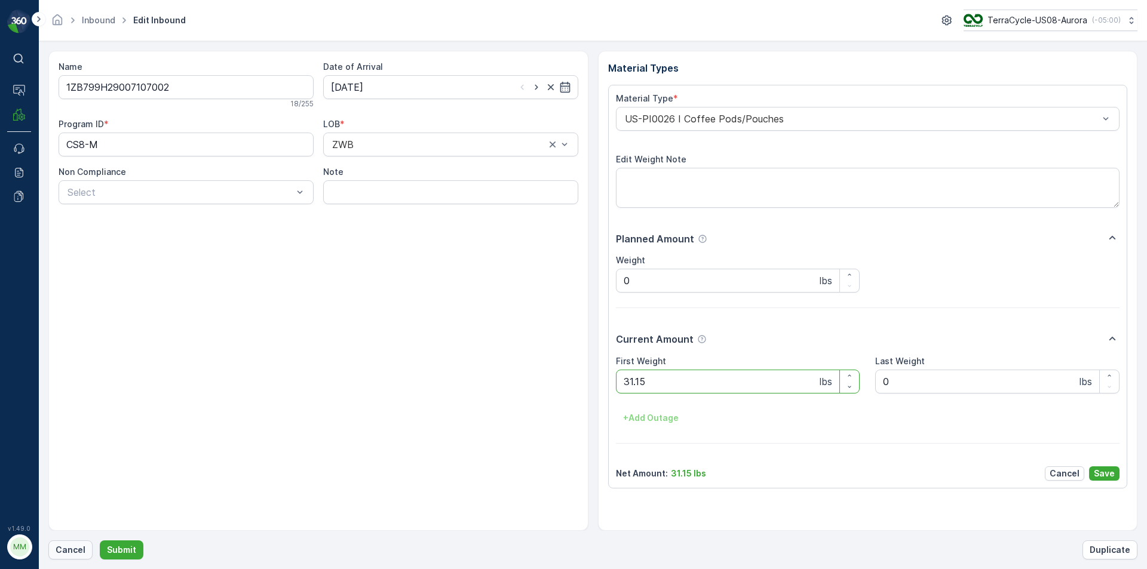
click at [67, 544] on p "Cancel" at bounding box center [71, 550] width 30 height 12
click at [100, 541] on button "Submit" at bounding box center [122, 550] width 44 height 19
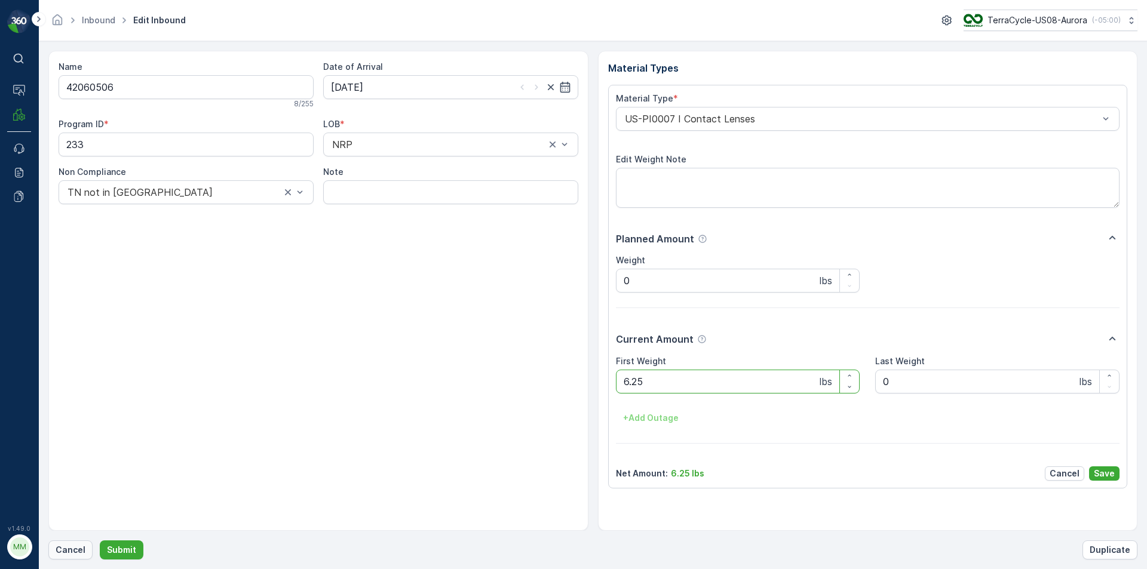
click at [79, 553] on button "Cancel" at bounding box center [70, 550] width 44 height 19
click at [100, 541] on button "Submit" at bounding box center [122, 550] width 44 height 19
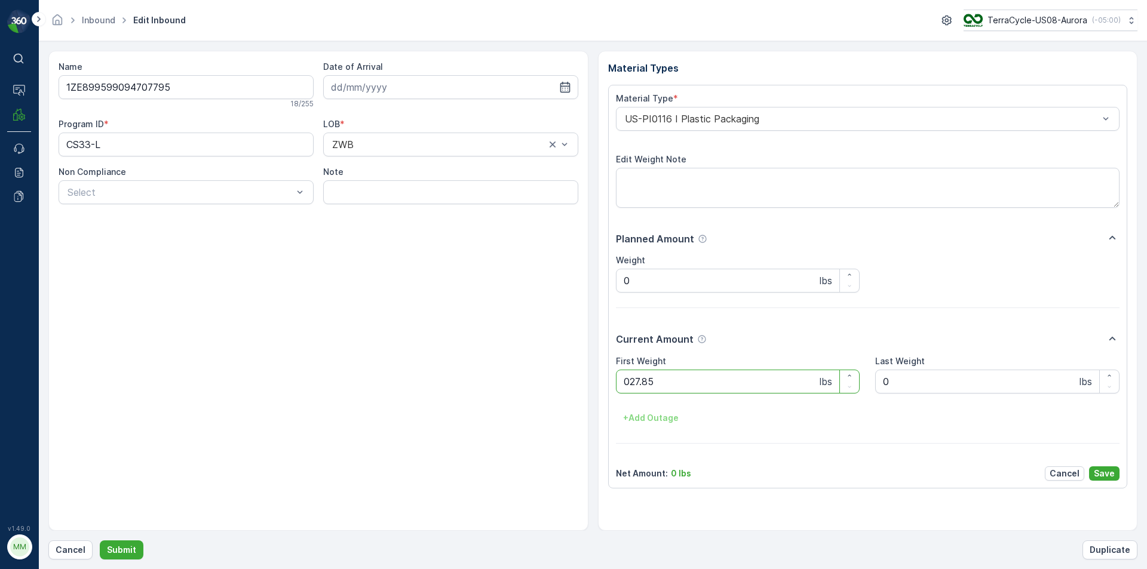
click at [100, 541] on button "Submit" at bounding box center [122, 550] width 44 height 19
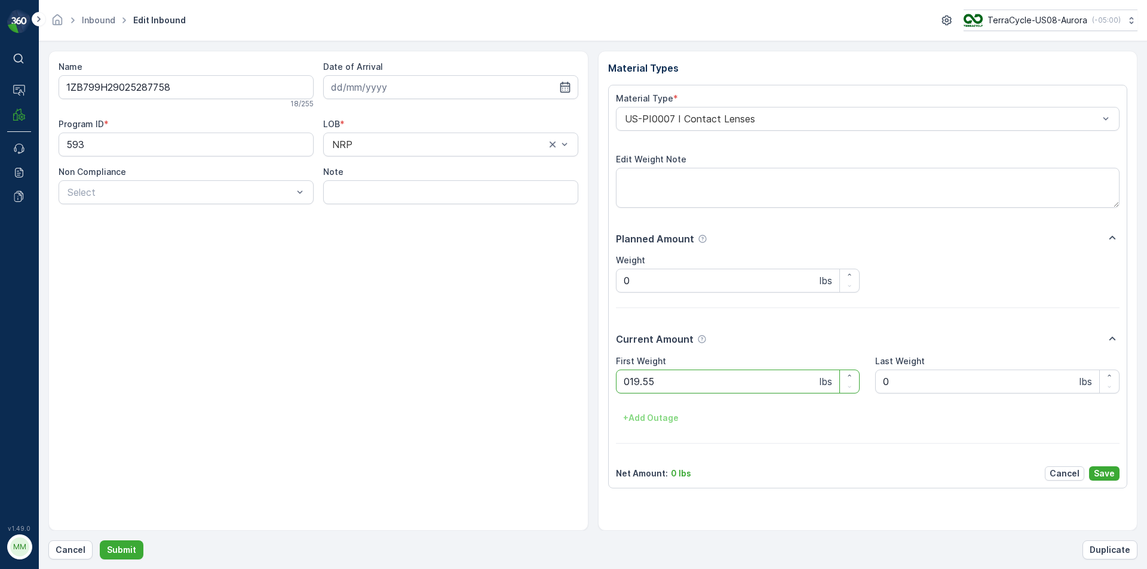
click at [100, 541] on button "Submit" at bounding box center [122, 550] width 44 height 19
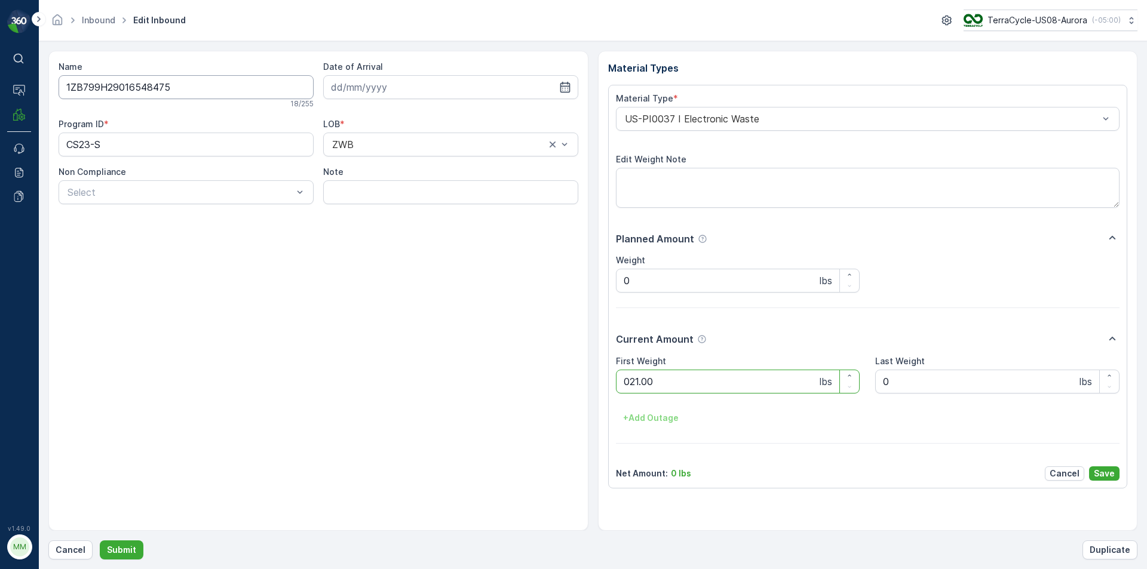
click at [100, 541] on button "Submit" at bounding box center [122, 550] width 44 height 19
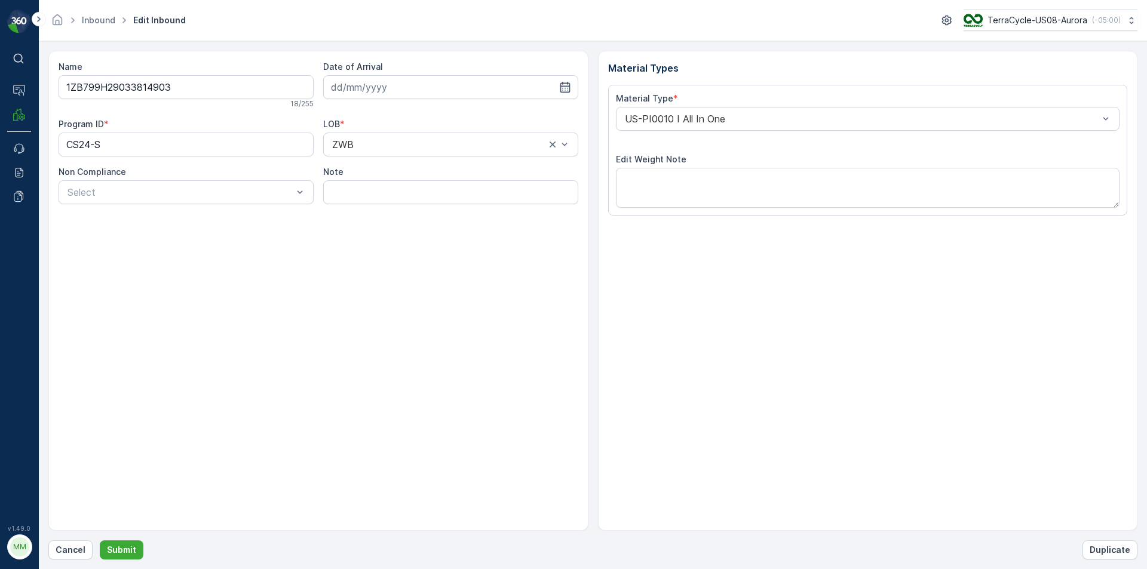
click at [100, 541] on button "Submit" at bounding box center [122, 550] width 44 height 19
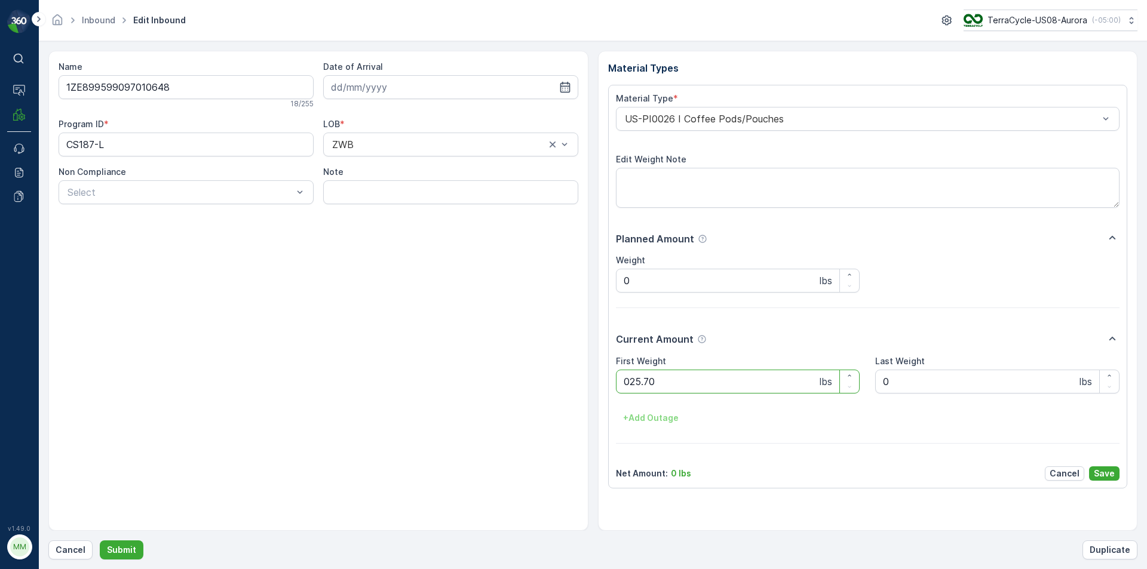
click at [100, 541] on button "Submit" at bounding box center [122, 550] width 44 height 19
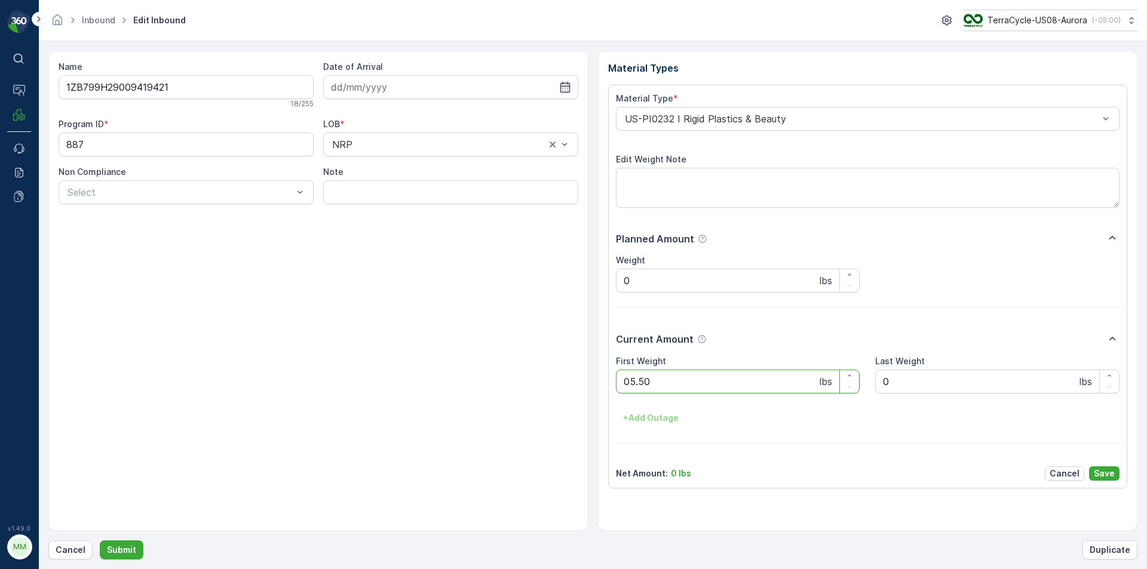
click at [100, 541] on button "Submit" at bounding box center [122, 550] width 44 height 19
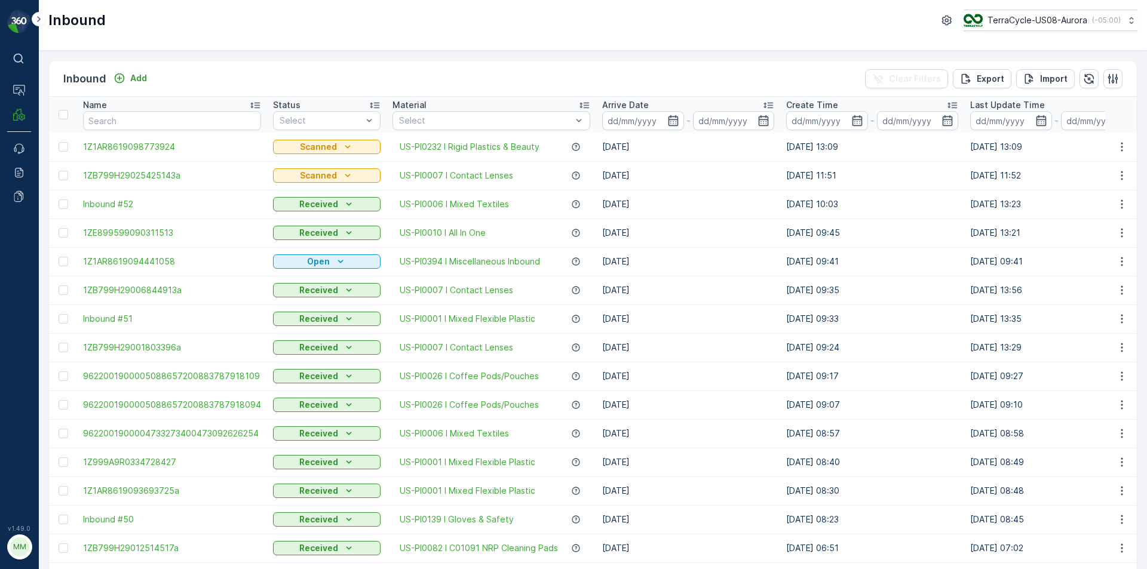
drag, startPoint x: 228, startPoint y: 97, endPoint x: 221, endPoint y: 113, distance: 17.1
click at [227, 99] on th "Name" at bounding box center [172, 115] width 190 height 36
click at [209, 130] on input "text" at bounding box center [172, 120] width 178 height 19
type input "186603"
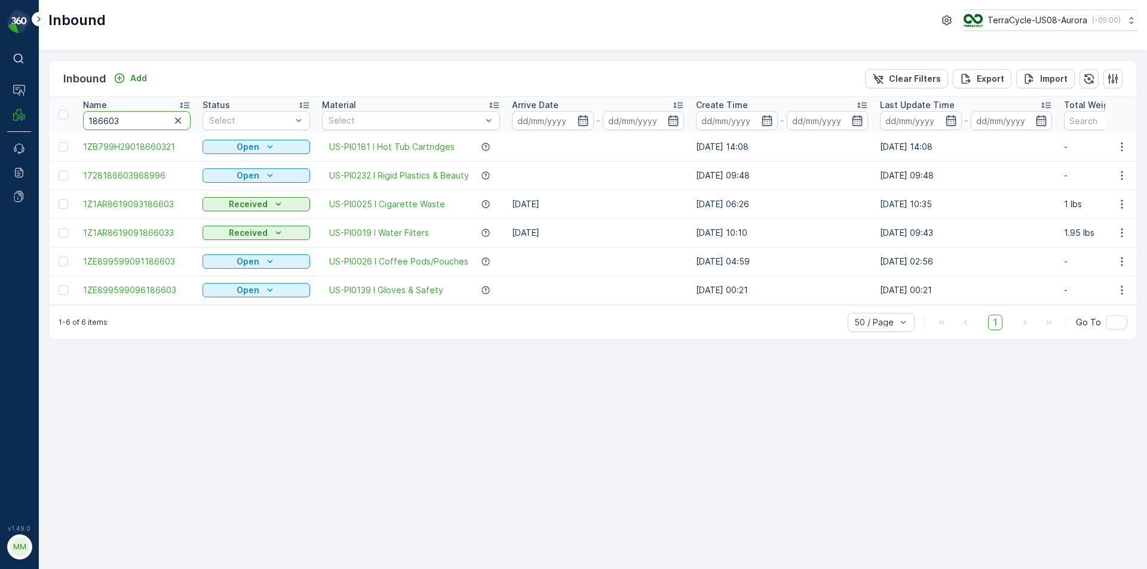
click at [142, 117] on input "186603" at bounding box center [137, 120] width 108 height 19
type input "18660"
click at [131, 124] on input "18660" at bounding box center [137, 120] width 108 height 19
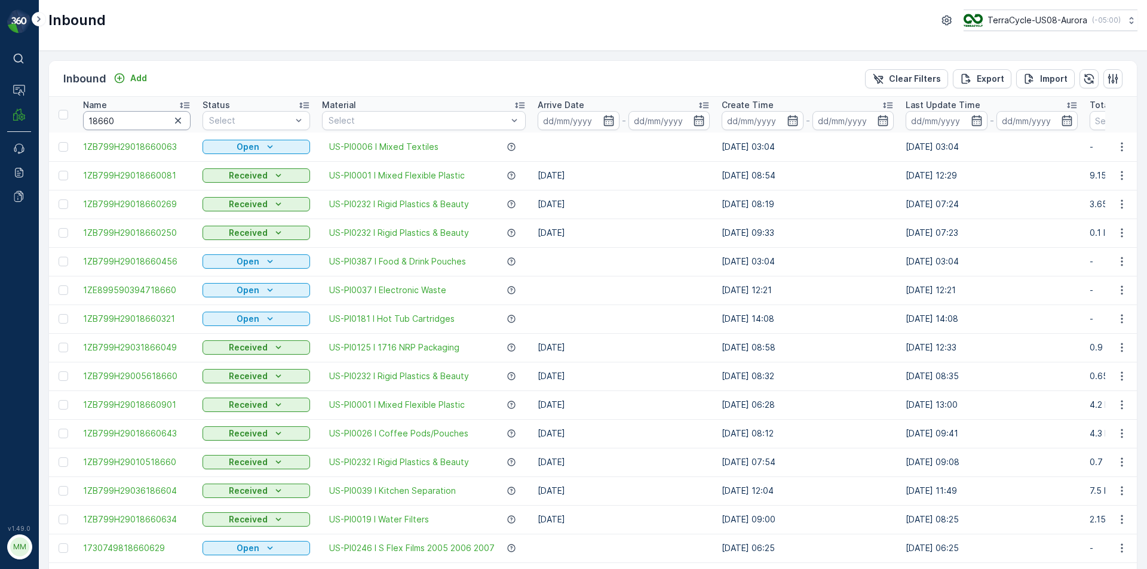
click at [131, 124] on input "18660" at bounding box center [137, 120] width 108 height 19
type input "18660063"
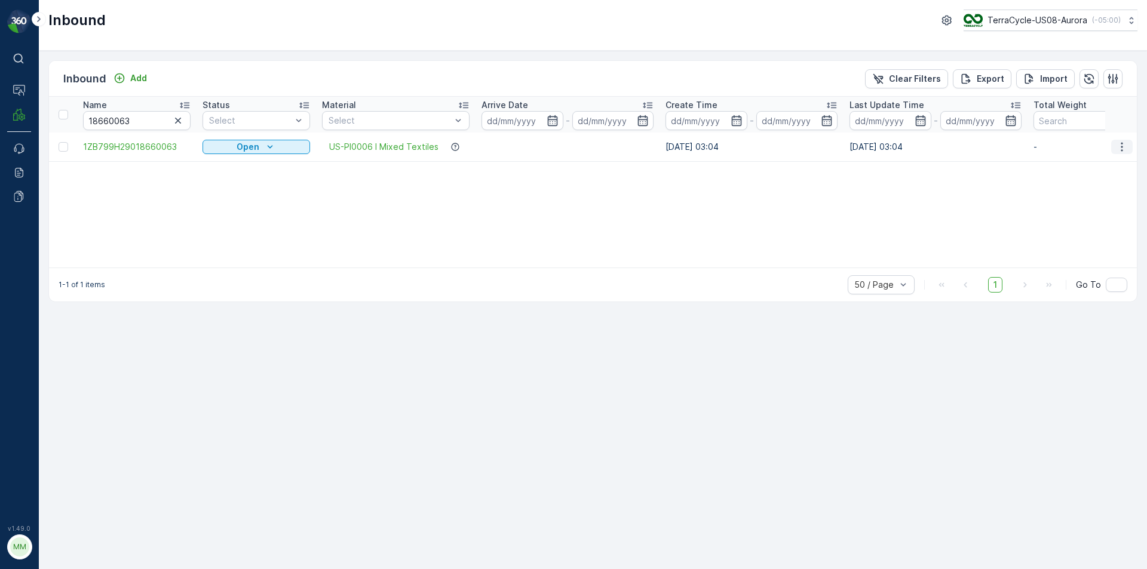
click at [1130, 149] on button "button" at bounding box center [1122, 147] width 22 height 14
click at [1081, 228] on span "Print QR" at bounding box center [1073, 232] width 33 height 12
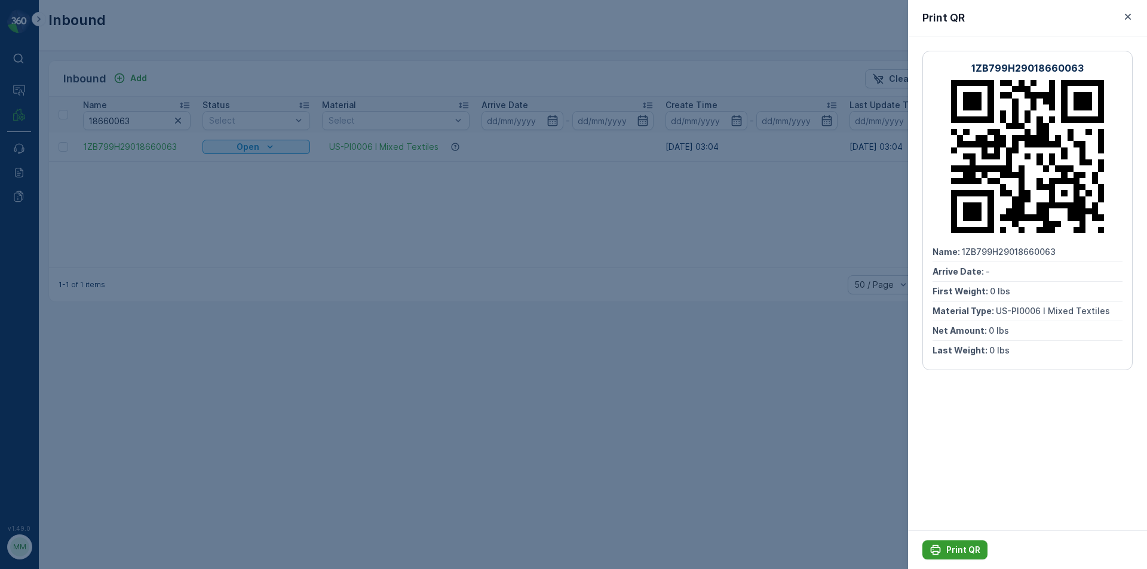
click at [941, 543] on button "Print QR" at bounding box center [954, 550] width 65 height 19
click at [492, 295] on div at bounding box center [573, 284] width 1147 height 569
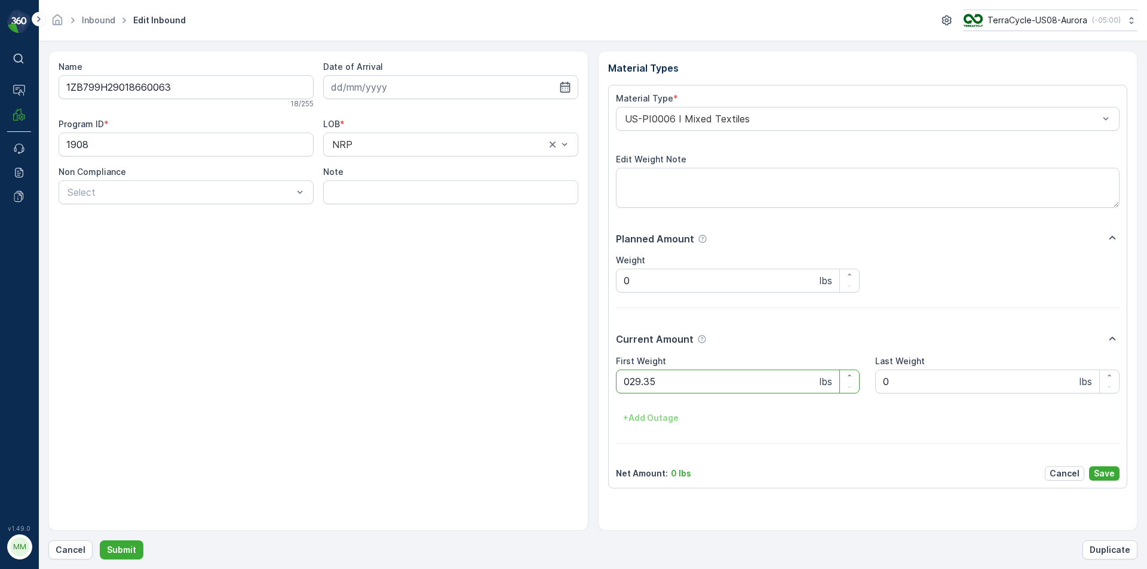
click at [100, 541] on button "Submit" at bounding box center [122, 550] width 44 height 19
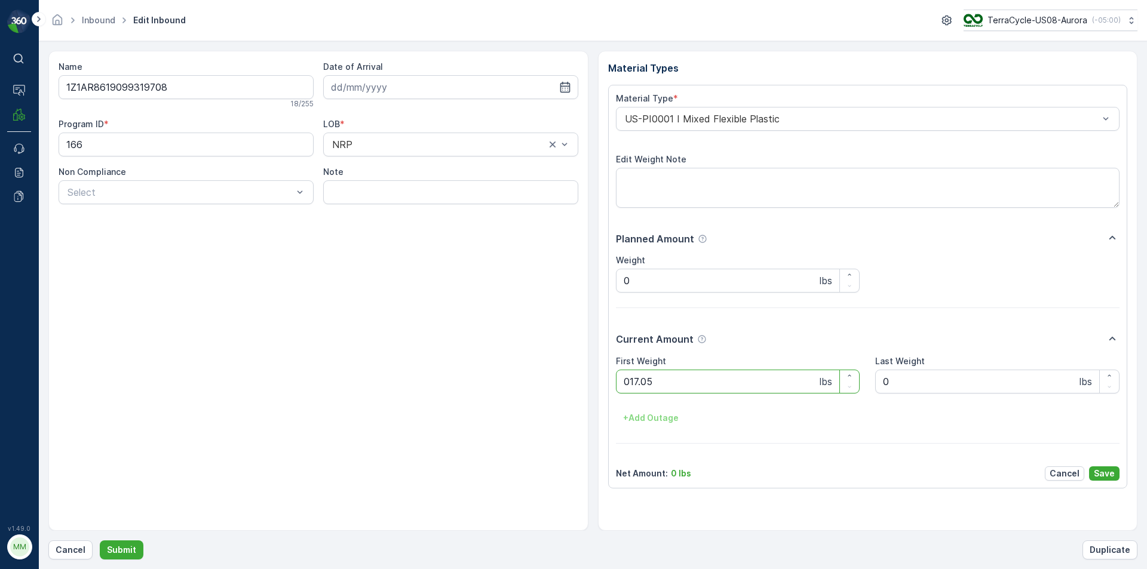
click at [100, 541] on button "Submit" at bounding box center [122, 550] width 44 height 19
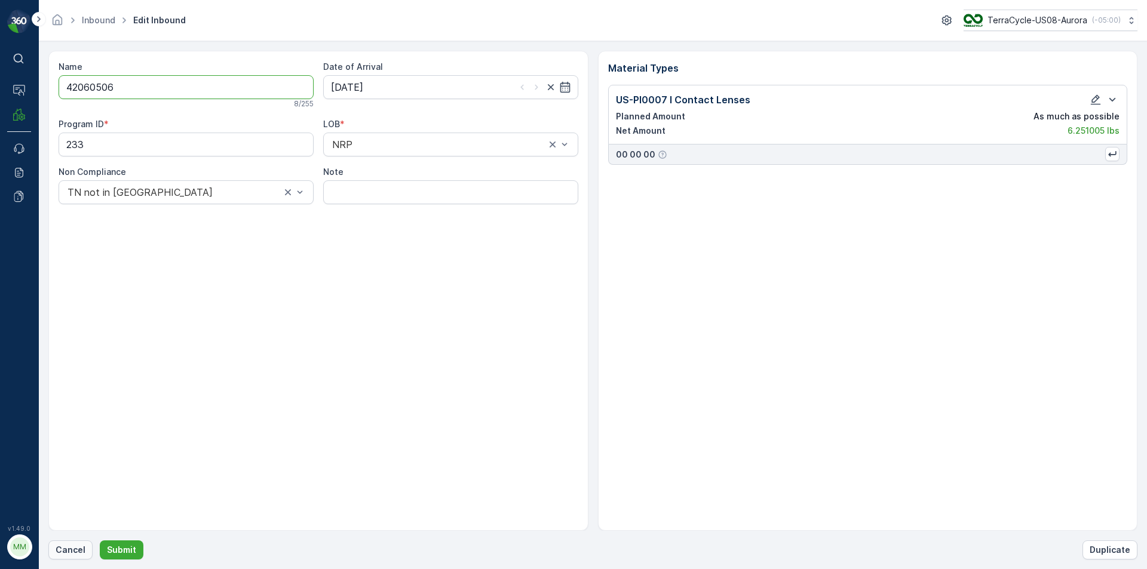
click at [51, 551] on button "Cancel" at bounding box center [70, 550] width 44 height 19
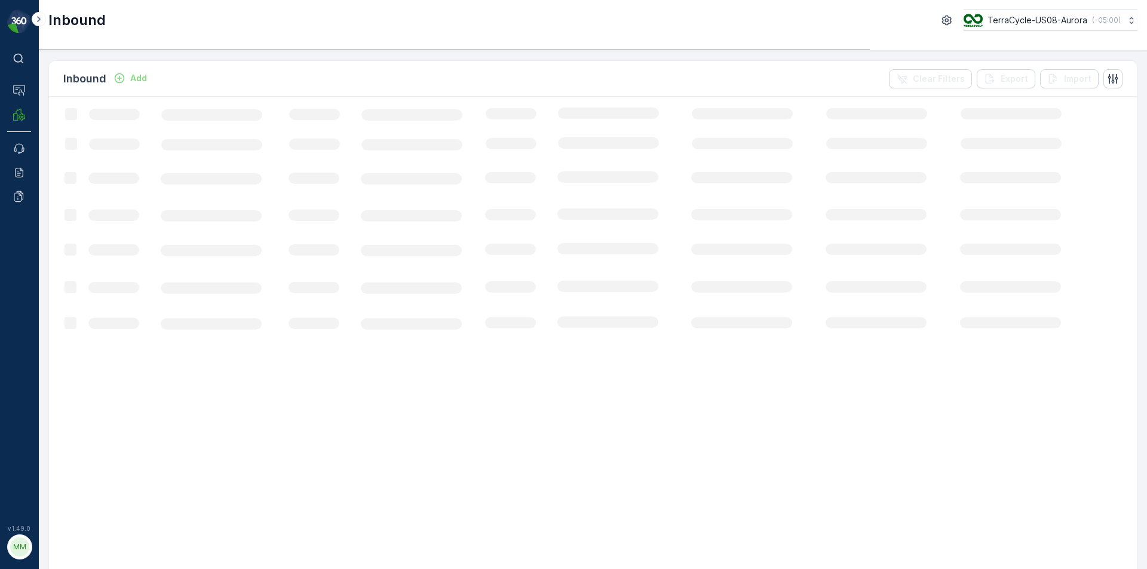
click at [128, 74] on div "Add" at bounding box center [129, 78] width 33 height 12
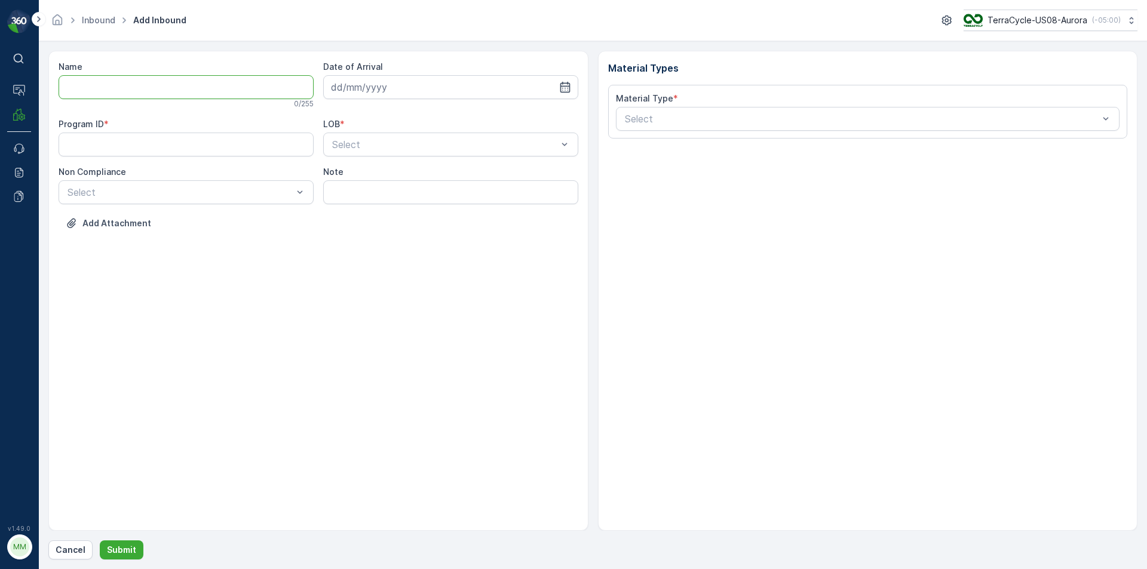
click at [174, 92] on input "Name" at bounding box center [186, 87] width 255 height 24
type input "1ZE899599098413087"
click at [100, 541] on button "Submit" at bounding box center [122, 550] width 44 height 19
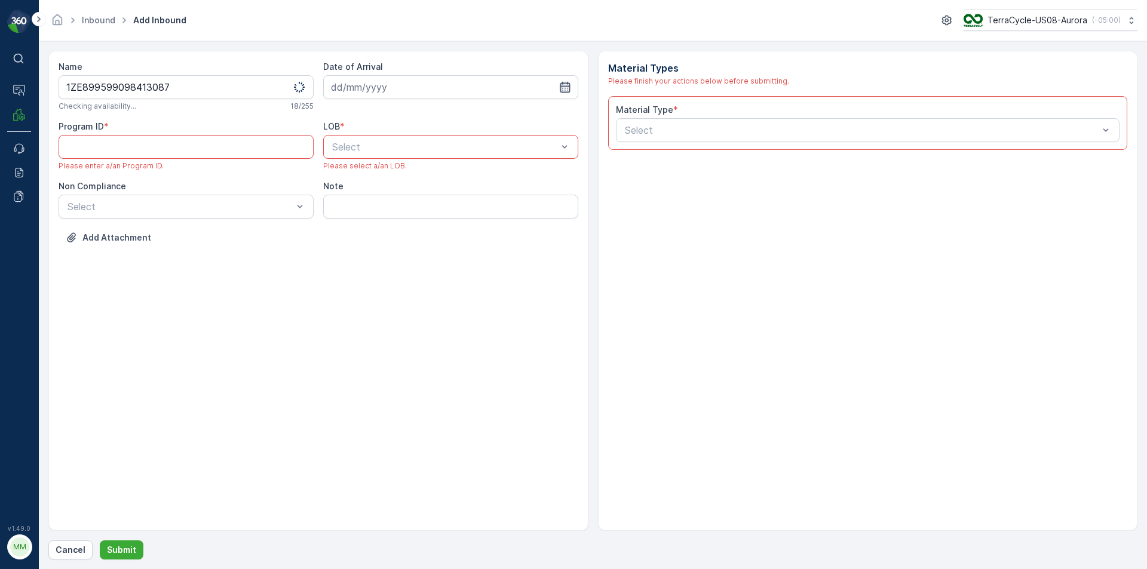
click at [568, 82] on icon "button" at bounding box center [565, 87] width 12 height 12
click at [434, 262] on div "28" at bounding box center [429, 258] width 19 height 19
type input "[DATE]"
click at [271, 90] on input "1ZE899599098413087" at bounding box center [186, 87] width 255 height 24
type input "1ZE899599098413087a"
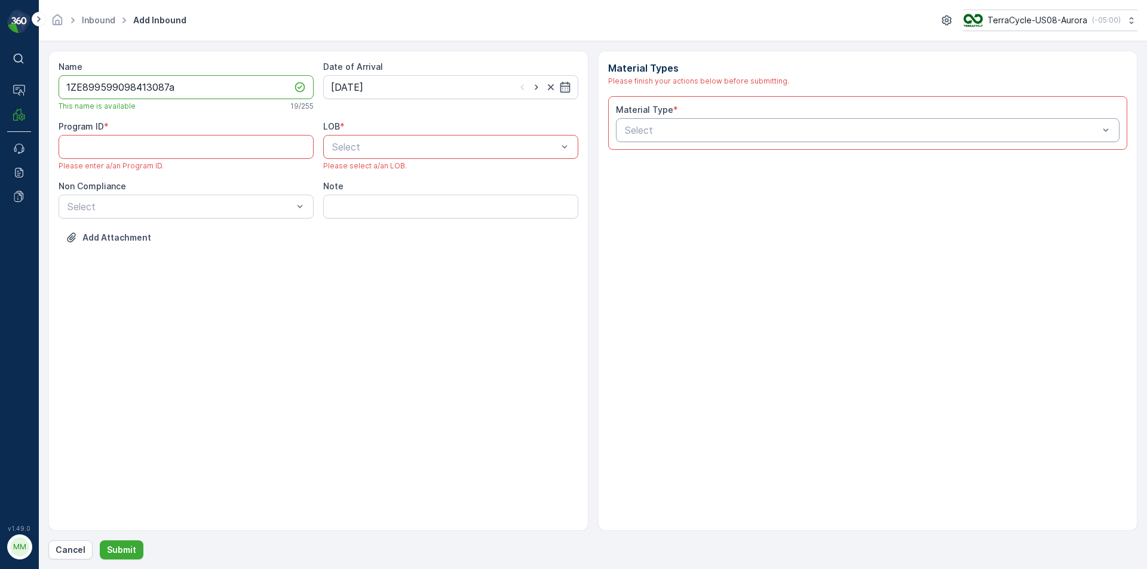
click at [741, 124] on div "Select" at bounding box center [862, 130] width 477 height 14
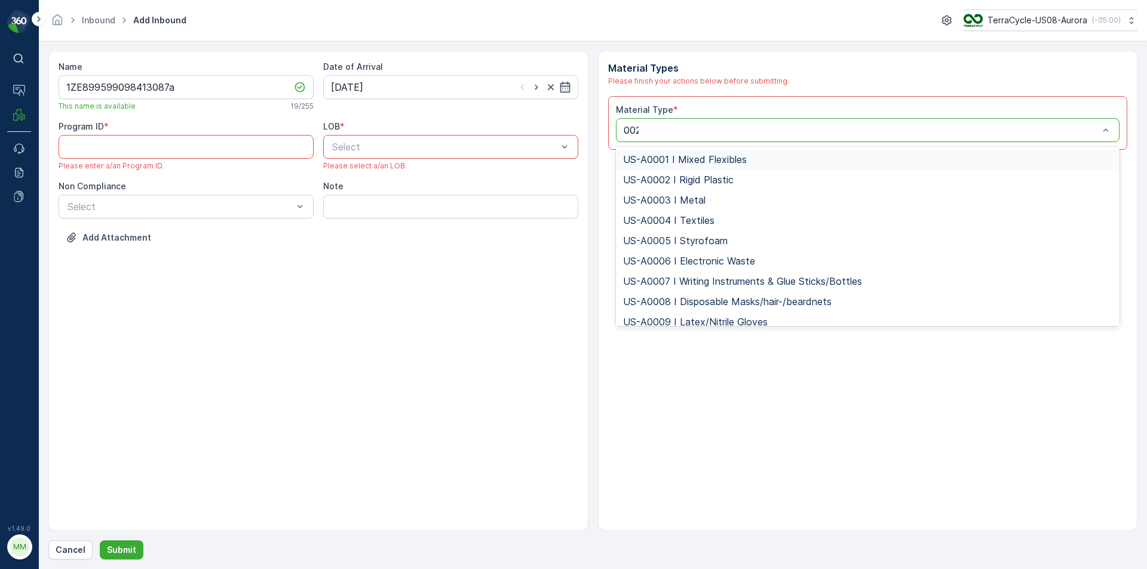
type input "0026"
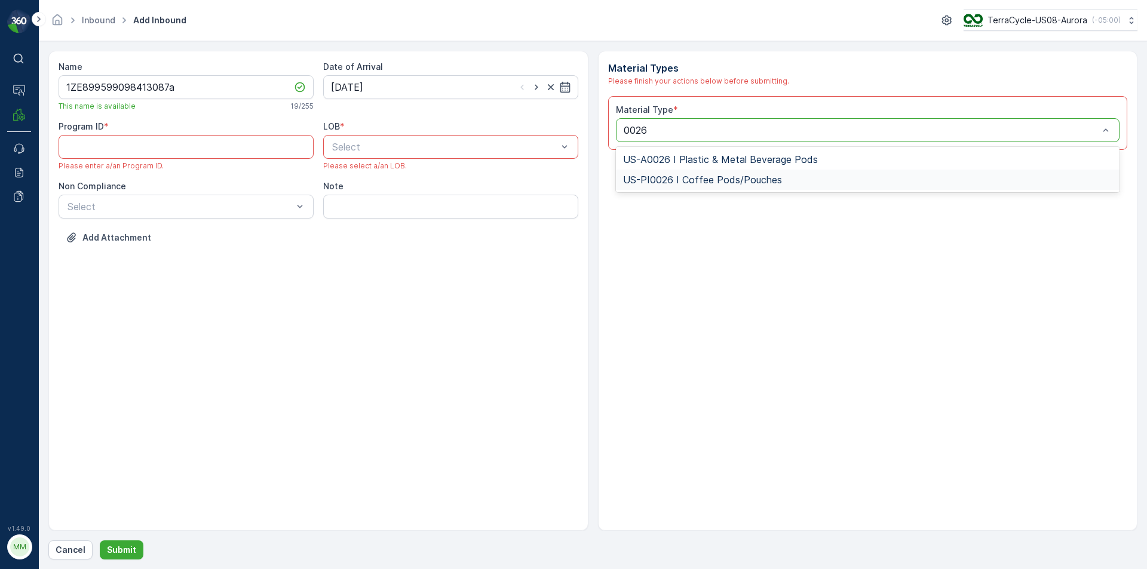
click at [747, 186] on div "US-PI0026 I Coffee Pods/Pouches" at bounding box center [868, 180] width 504 height 20
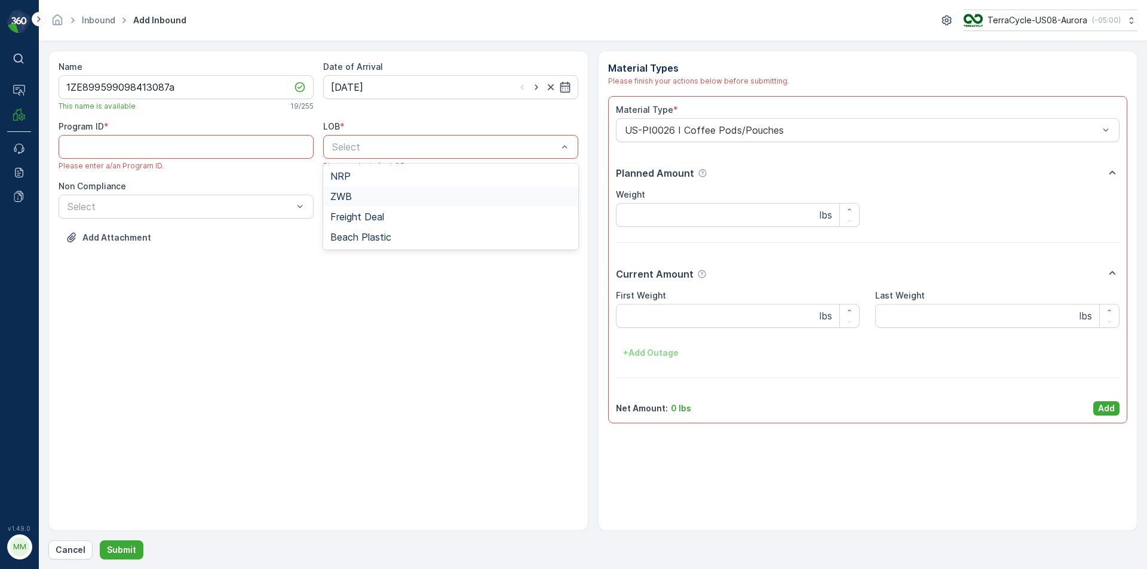
click at [358, 198] on div "ZWB" at bounding box center [450, 196] width 241 height 11
click at [214, 201] on div at bounding box center [180, 206] width 228 height 11
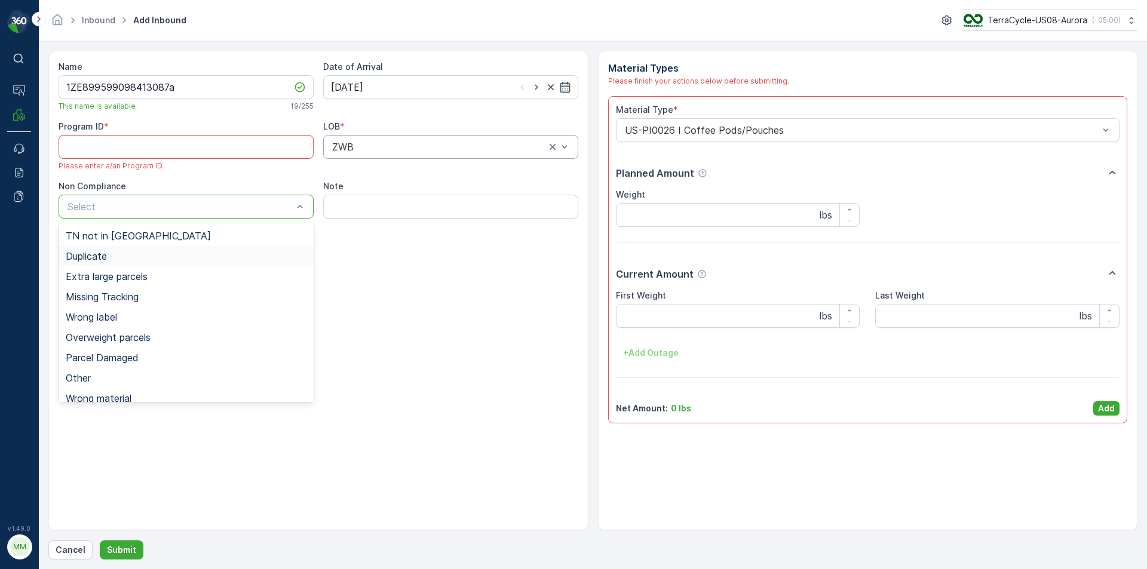
click at [104, 256] on span "Duplicate" at bounding box center [86, 256] width 41 height 11
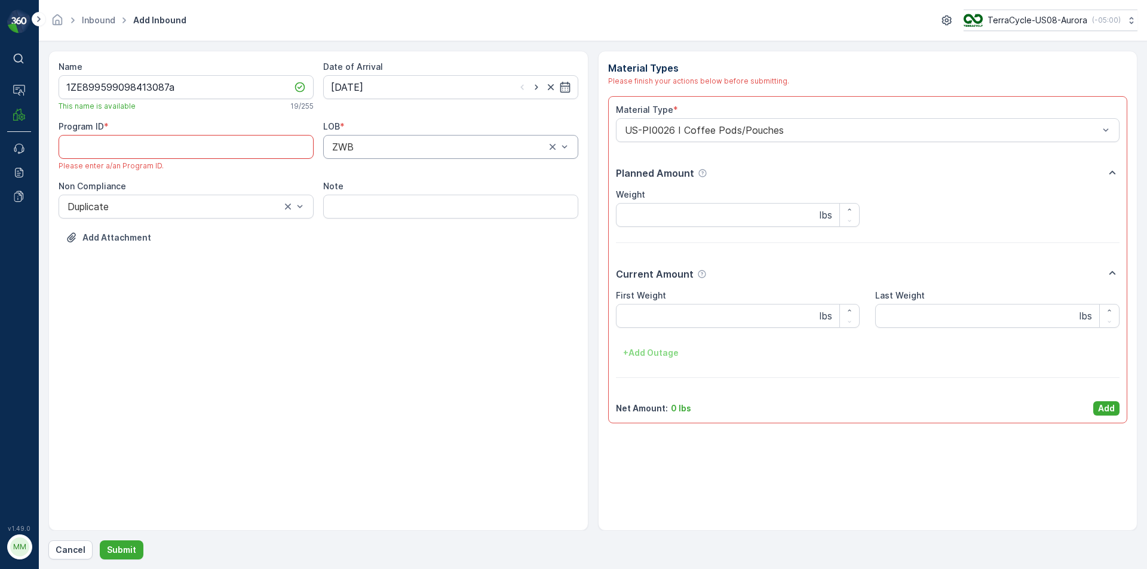
click at [113, 157] on ID "Program ID" at bounding box center [186, 147] width 255 height 24
type ID "CS8"
click at [1116, 411] on button "Add" at bounding box center [1106, 408] width 26 height 14
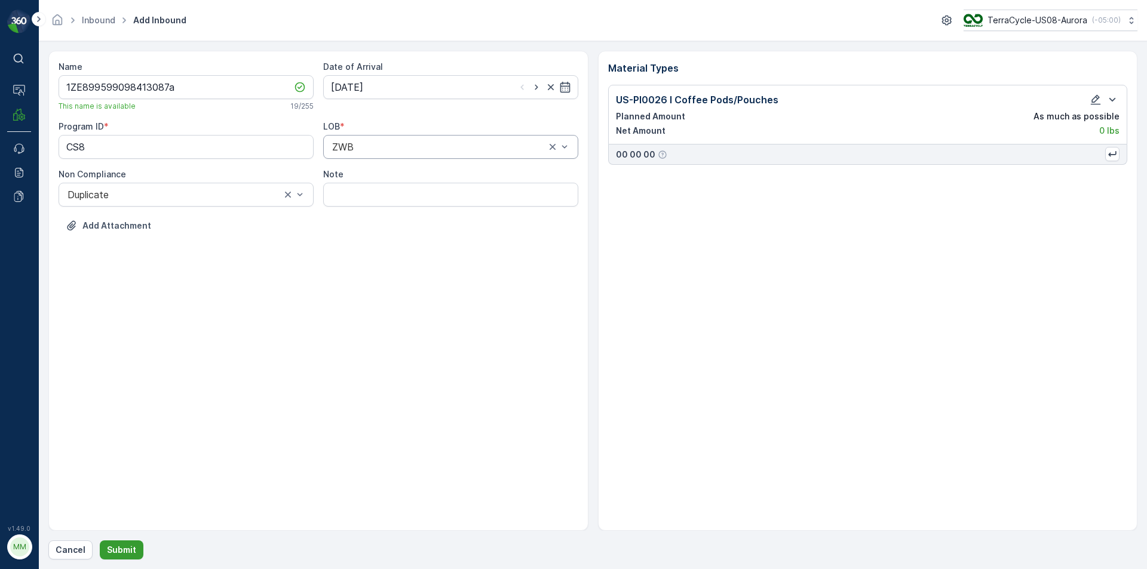
click at [128, 554] on p "Submit" at bounding box center [121, 550] width 29 height 12
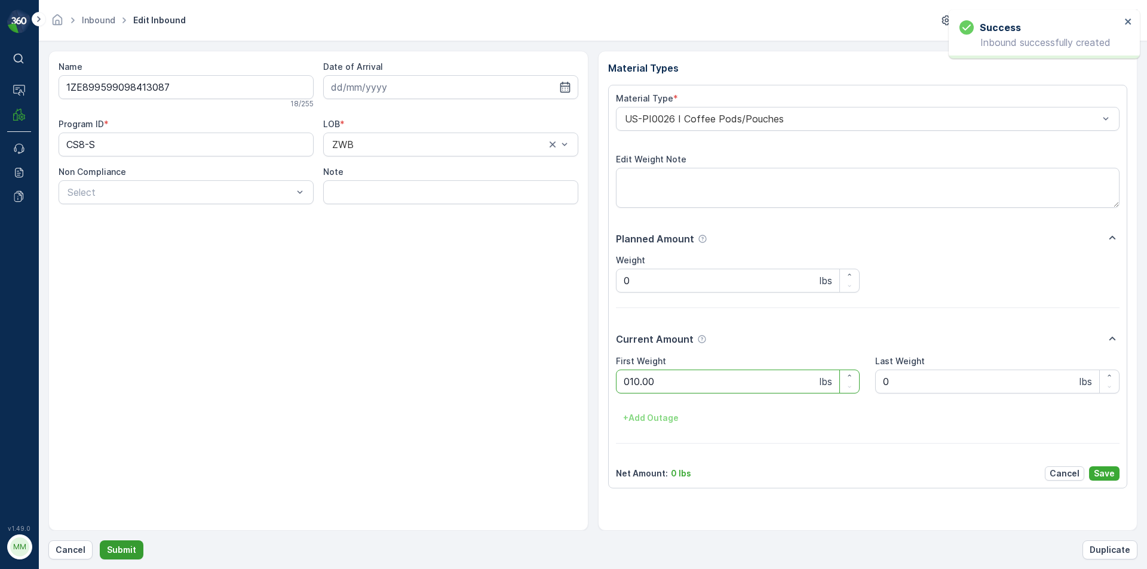
click at [100, 541] on button "Submit" at bounding box center [122, 550] width 44 height 19
